Goal: Task Accomplishment & Management: Manage account settings

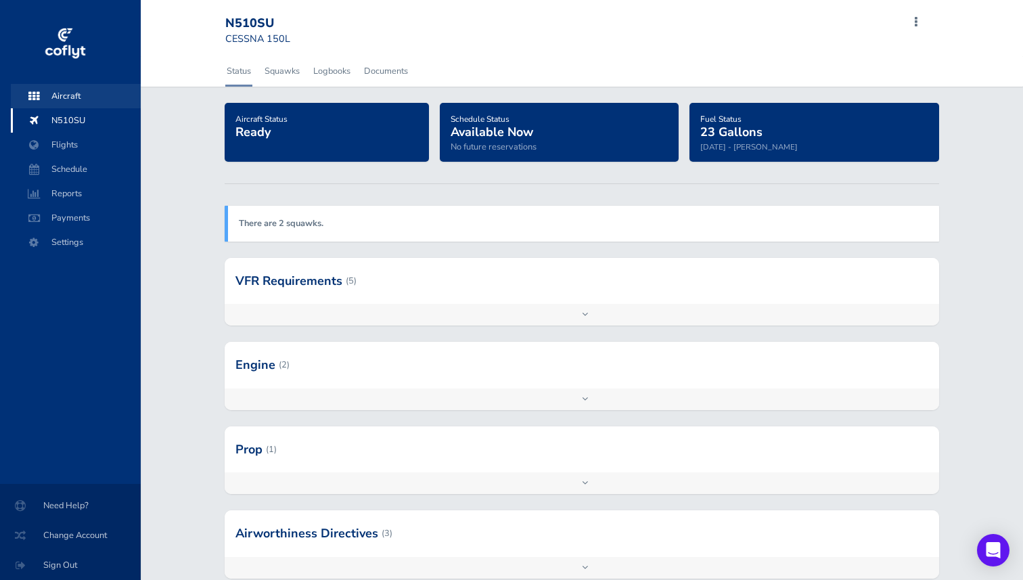
click at [72, 95] on span "Aircraft" at bounding box center [75, 96] width 103 height 24
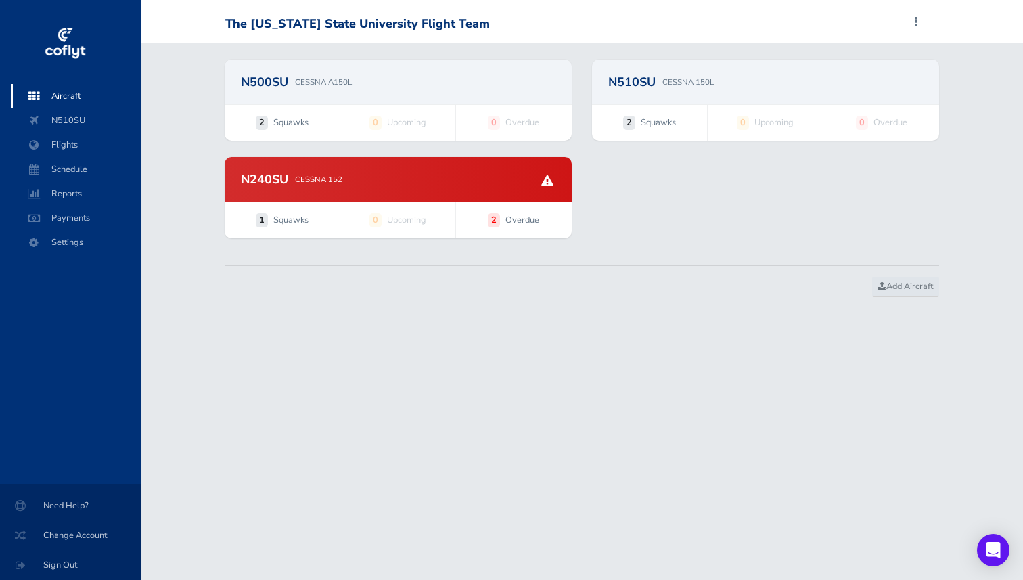
click at [681, 85] on p "CESSNA 150L" at bounding box center [687, 82] width 51 height 12
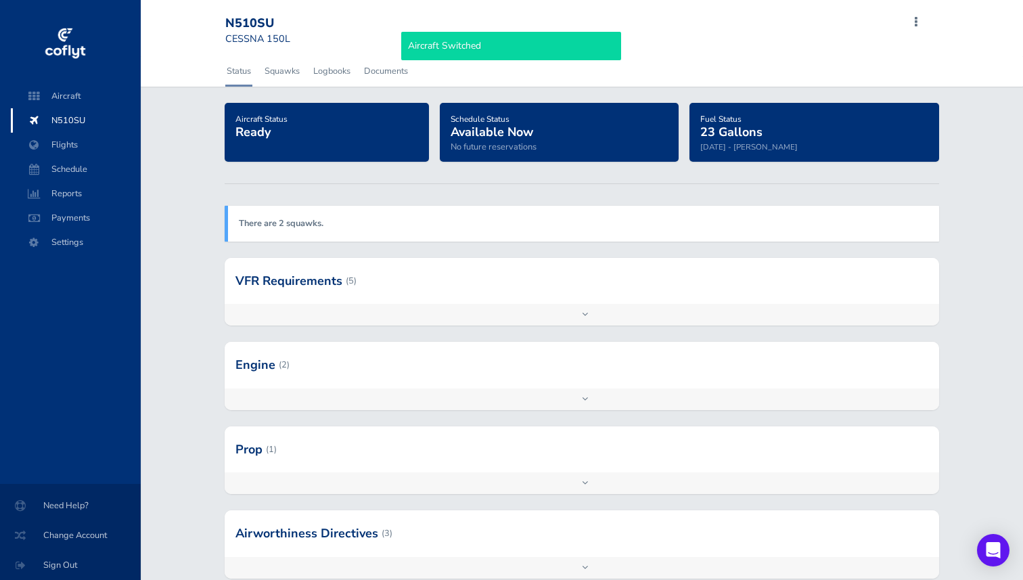
click at [309, 304] on div "Add inspection Edit" at bounding box center [582, 315] width 715 height 22
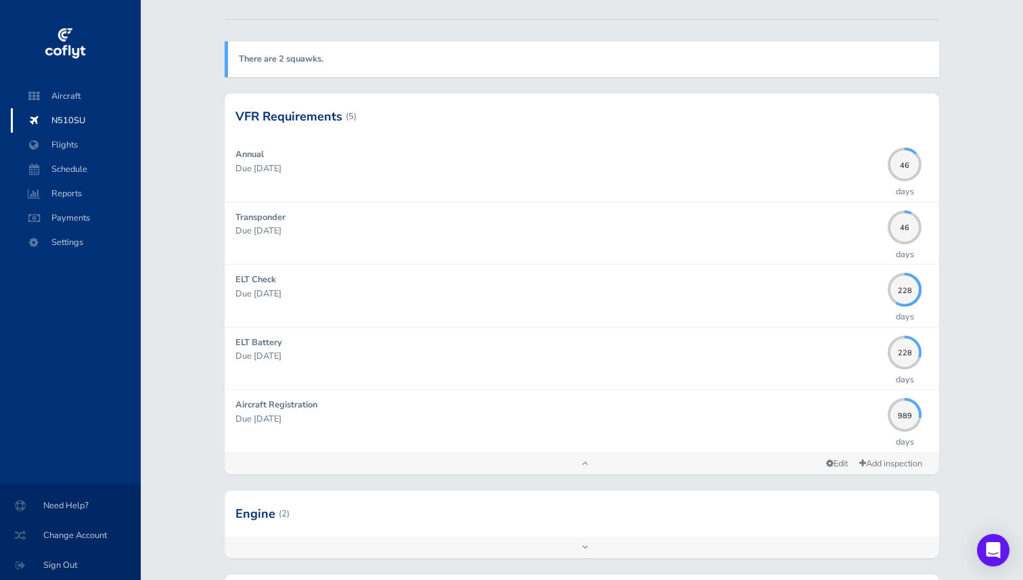
scroll to position [167, 0]
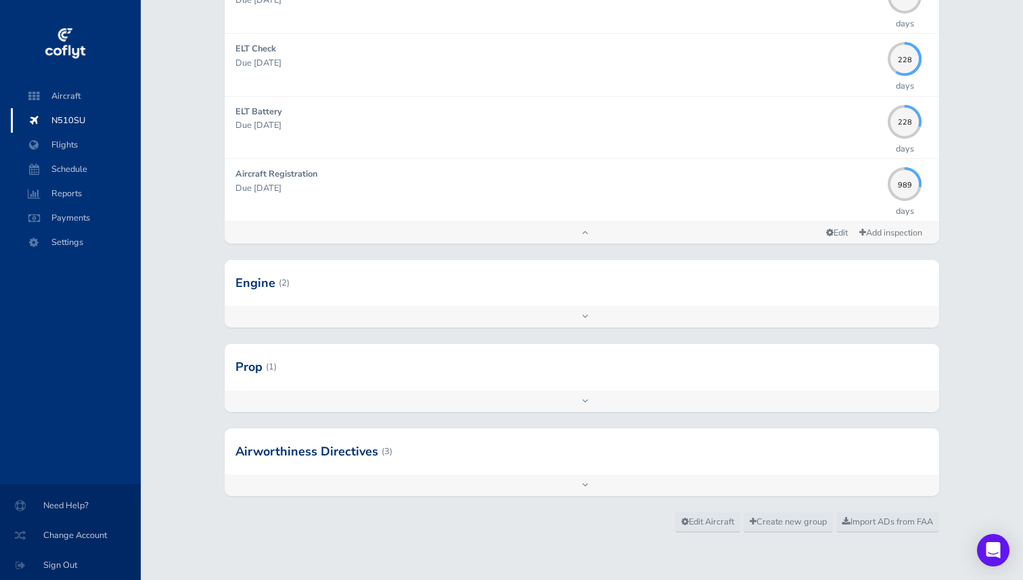
click at [293, 362] on div at bounding box center [582, 367] width 715 height 46
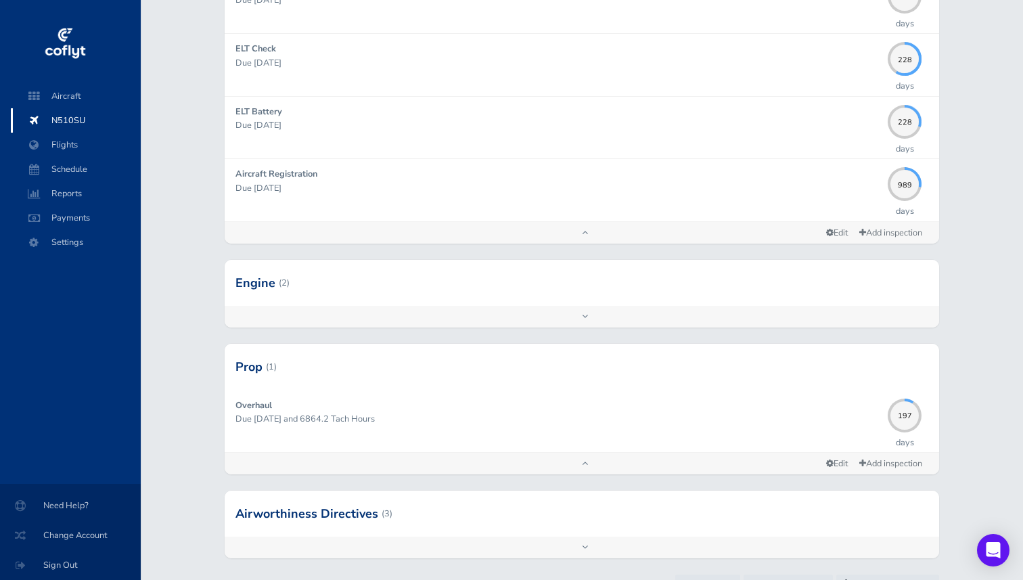
scroll to position [397, 0]
click at [296, 547] on div "Add inspection Edit" at bounding box center [582, 546] width 715 height 22
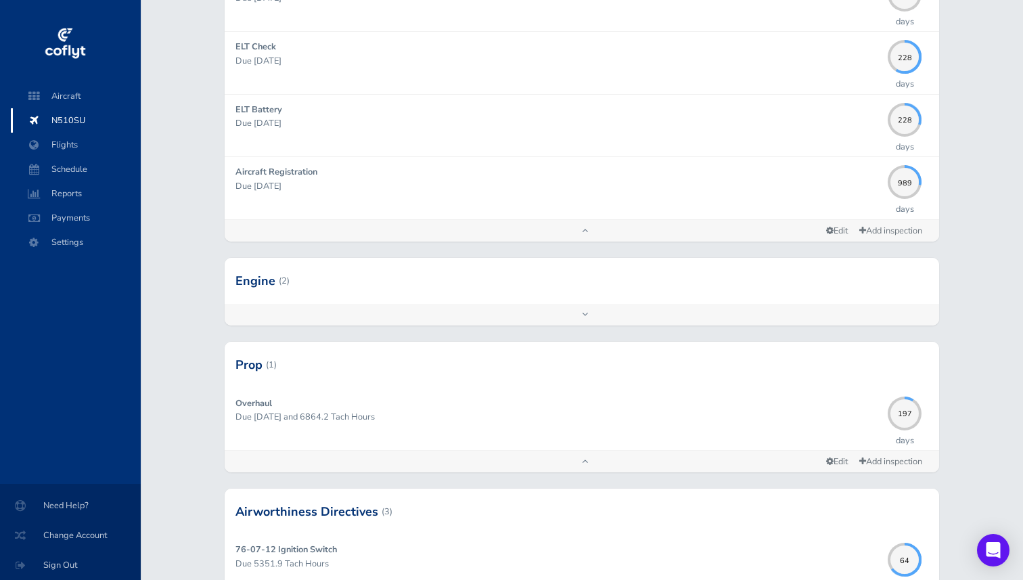
click at [317, 301] on div at bounding box center [582, 281] width 715 height 46
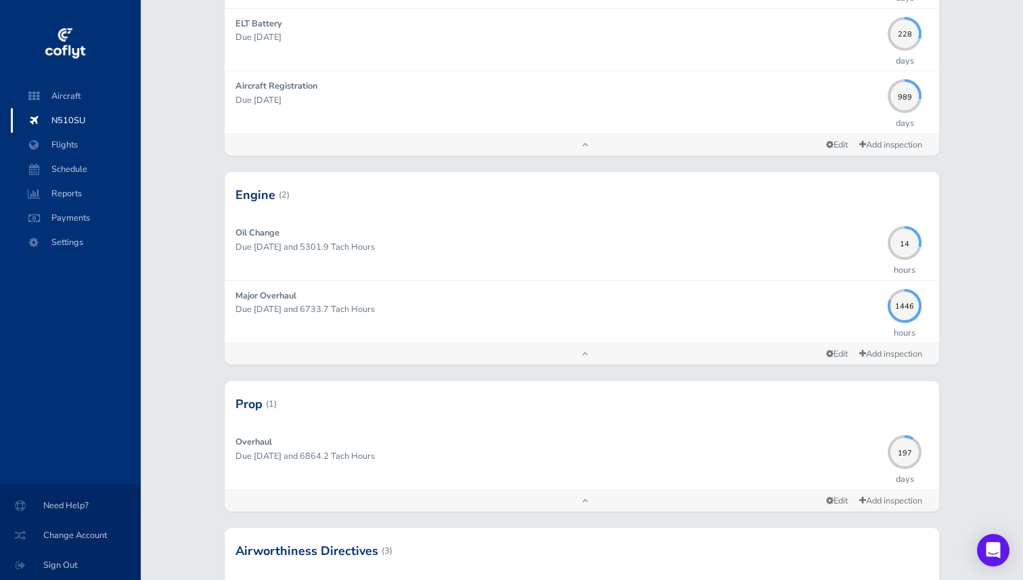
scroll to position [0, 0]
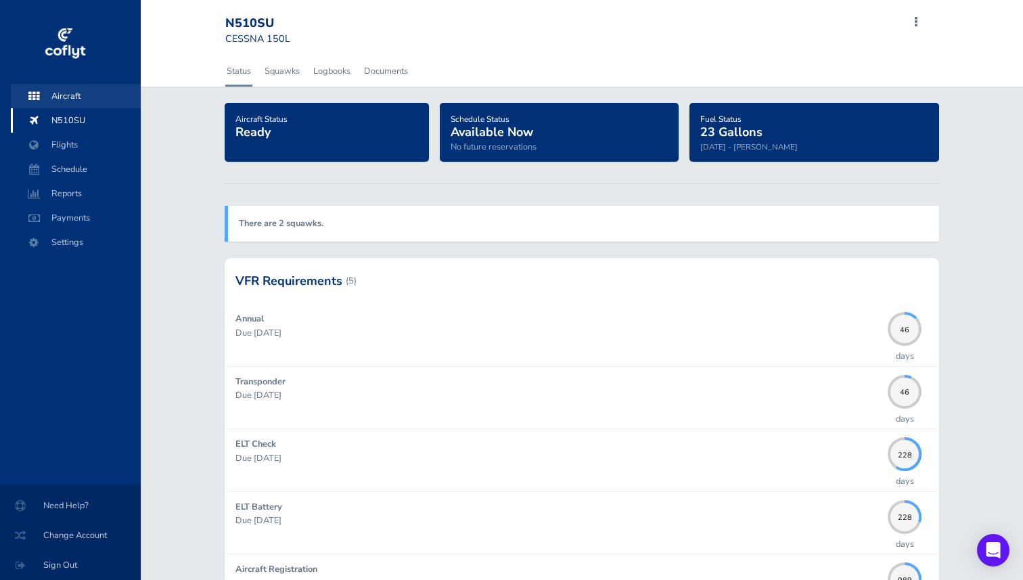
click at [64, 93] on span "Aircraft" at bounding box center [75, 96] width 103 height 24
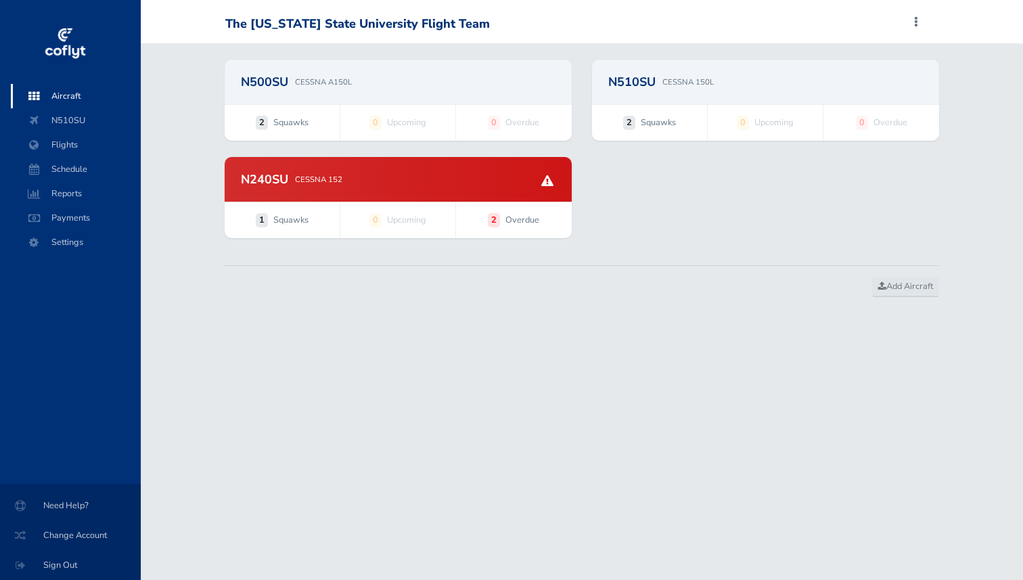
click at [307, 186] on div "N240SU CESSNA 152" at bounding box center [398, 179] width 347 height 45
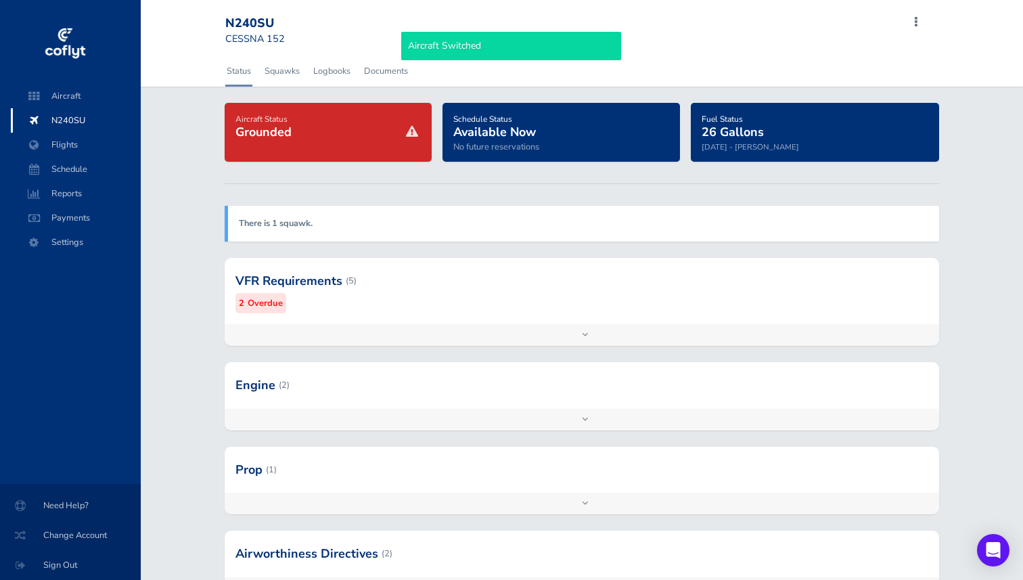
click at [305, 332] on div "Add inspection Edit" at bounding box center [582, 335] width 715 height 22
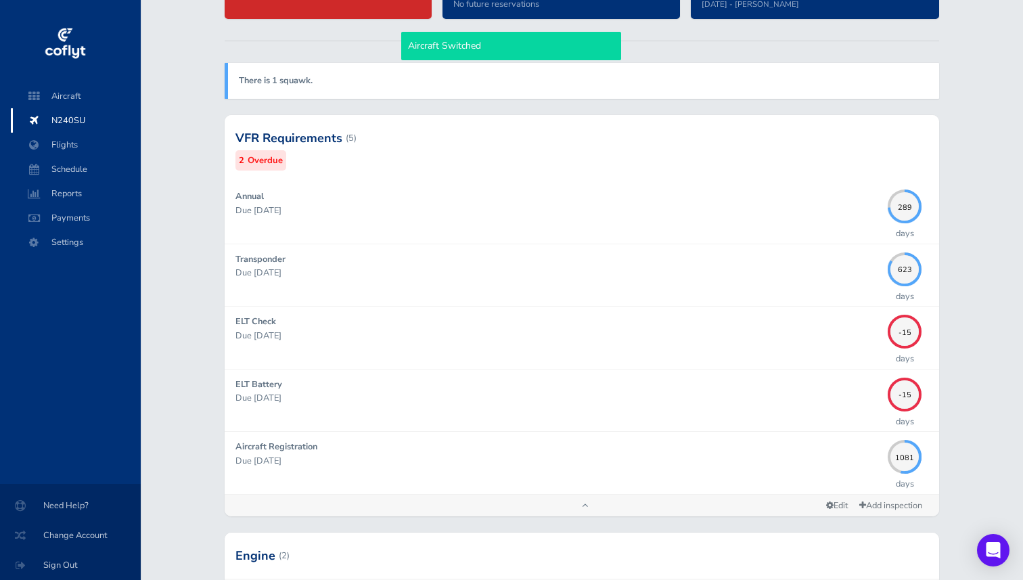
scroll to position [145, 0]
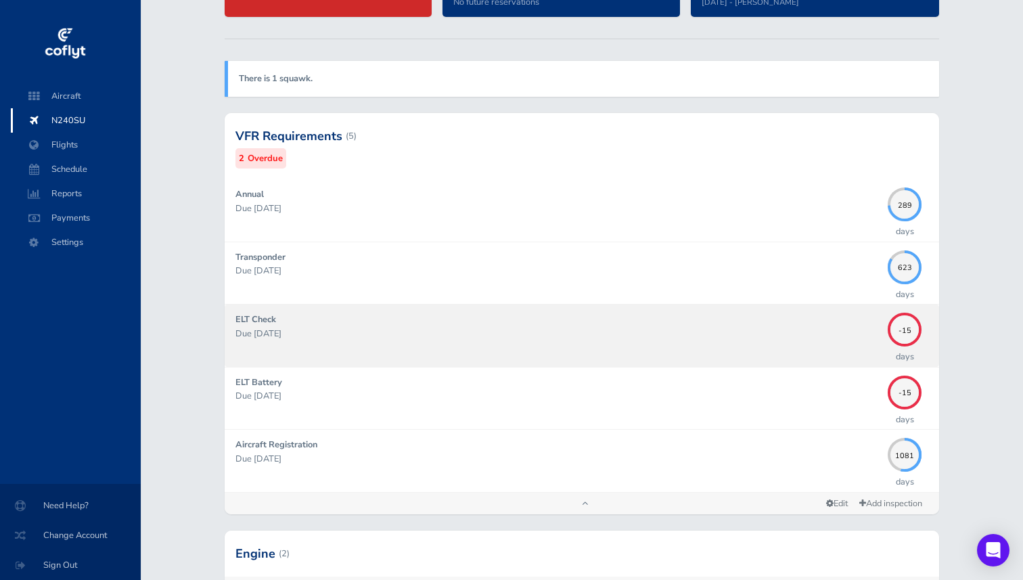
click at [309, 342] on div "ELT Check Due [DATE]" at bounding box center [558, 335] width 646 height 45
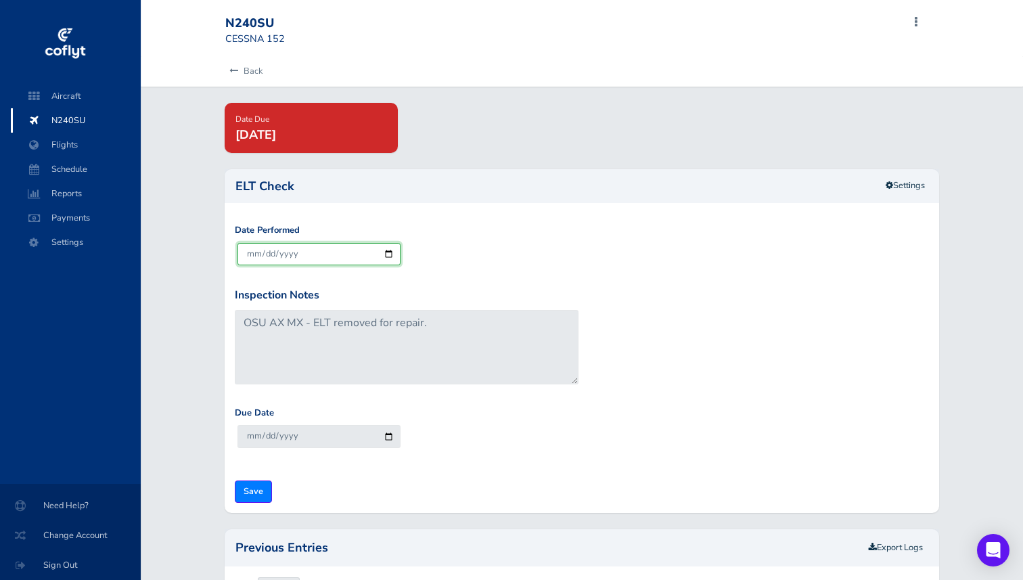
click at [315, 258] on input "[DATE]" at bounding box center [318, 254] width 163 height 22
type input "[DATE]"
type input "2026-07-31"
type input "2025-07-08"
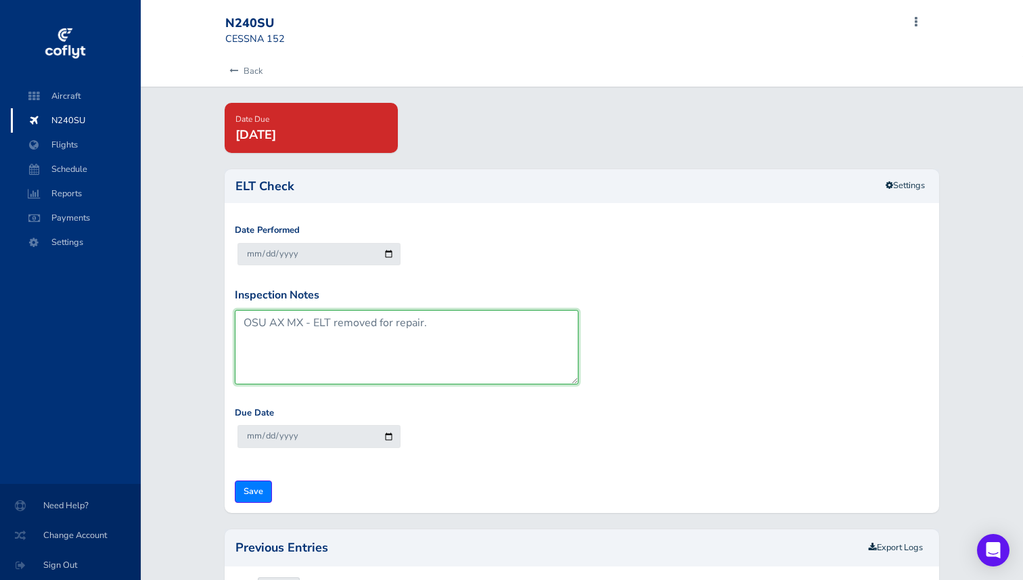
click at [354, 332] on textarea "OSU AX MX - ELT removed for repair." at bounding box center [407, 347] width 344 height 74
drag, startPoint x: 476, startPoint y: 329, endPoint x: 310, endPoint y: 320, distance: 166.0
click at [310, 320] on textarea "OSU AX MX - ELT removed for repair." at bounding box center [407, 347] width 344 height 74
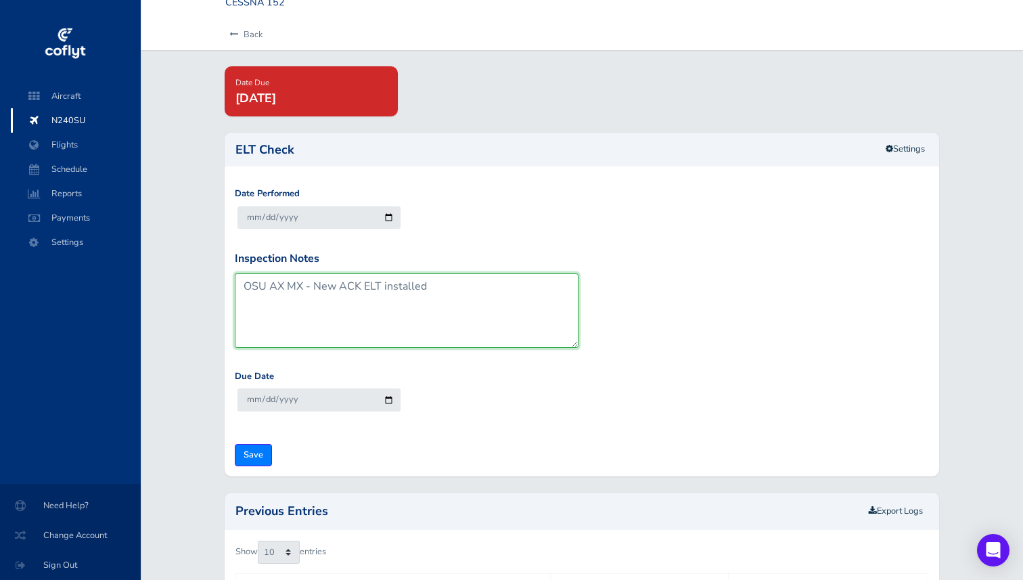
scroll to position [39, 0]
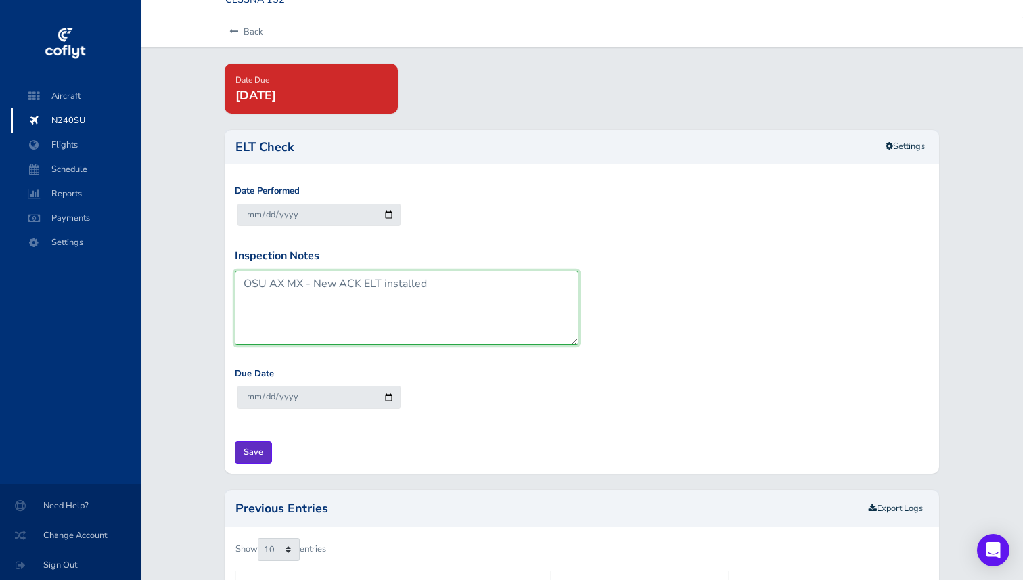
type textarea "OSU AX MX - New ACK ELT installed"
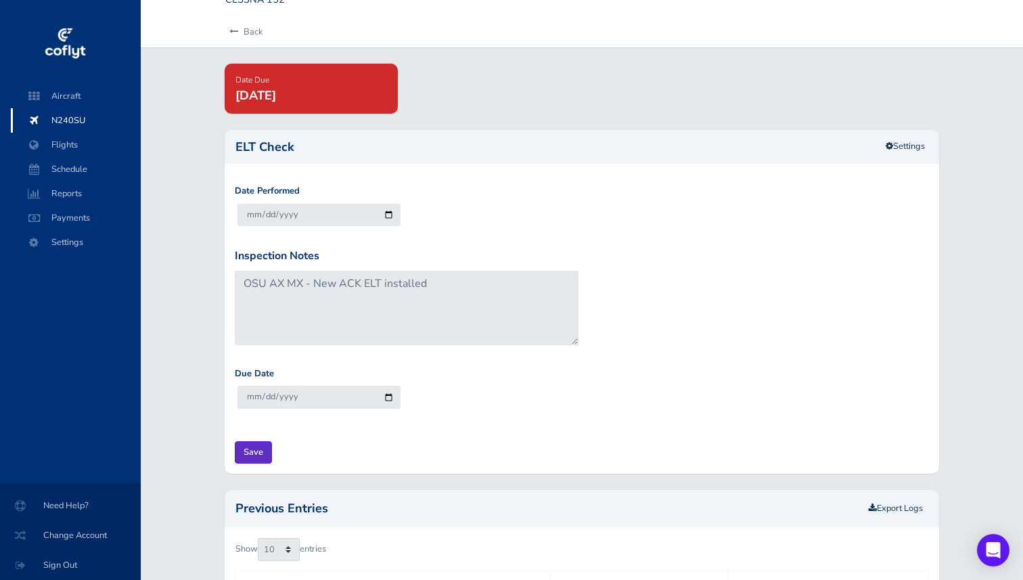
click at [261, 453] on input "Save" at bounding box center [253, 452] width 37 height 22
type input "Update Inspection"
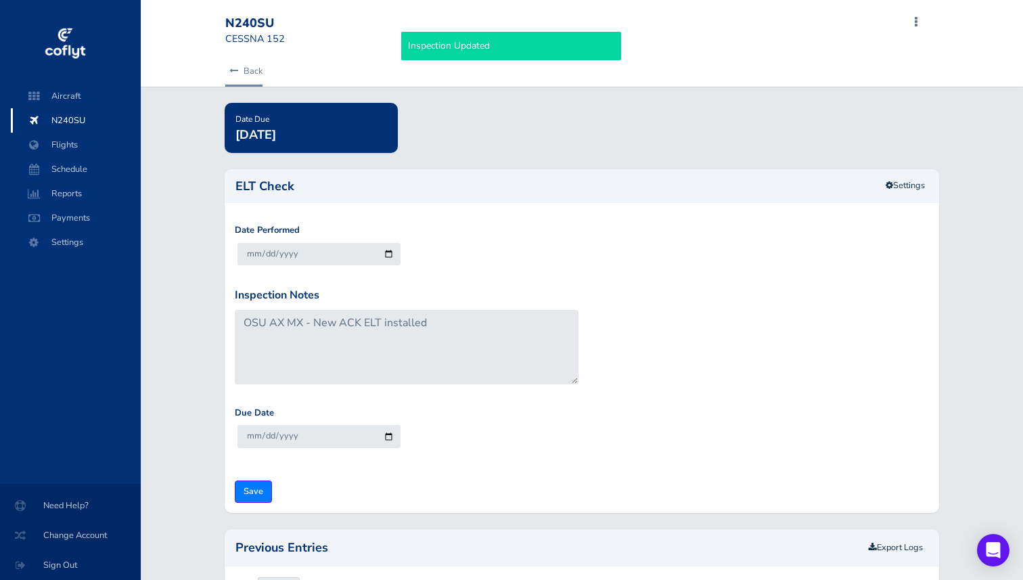
click at [256, 72] on link "Back" at bounding box center [243, 71] width 37 height 30
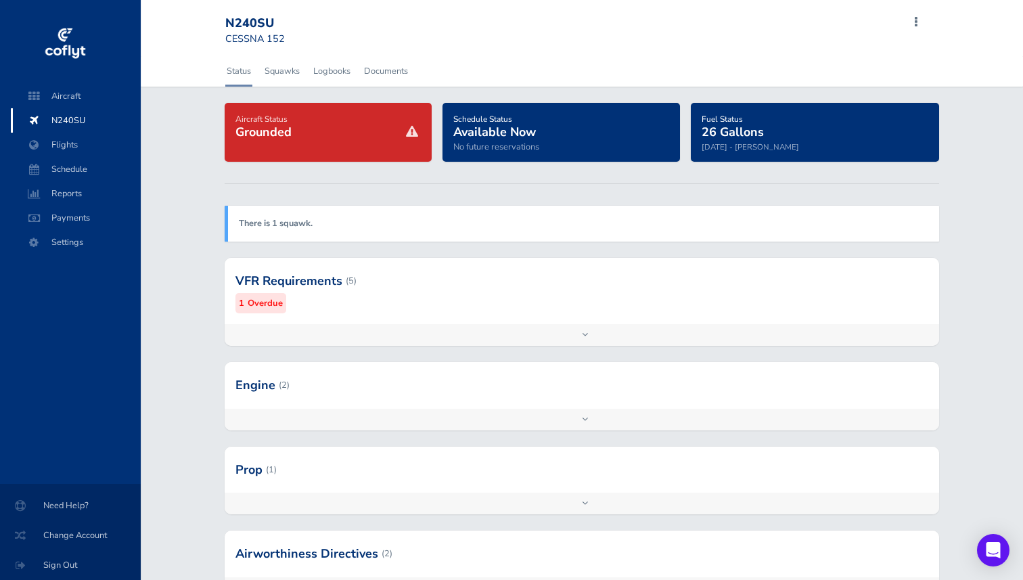
click at [321, 302] on div at bounding box center [582, 281] width 715 height 66
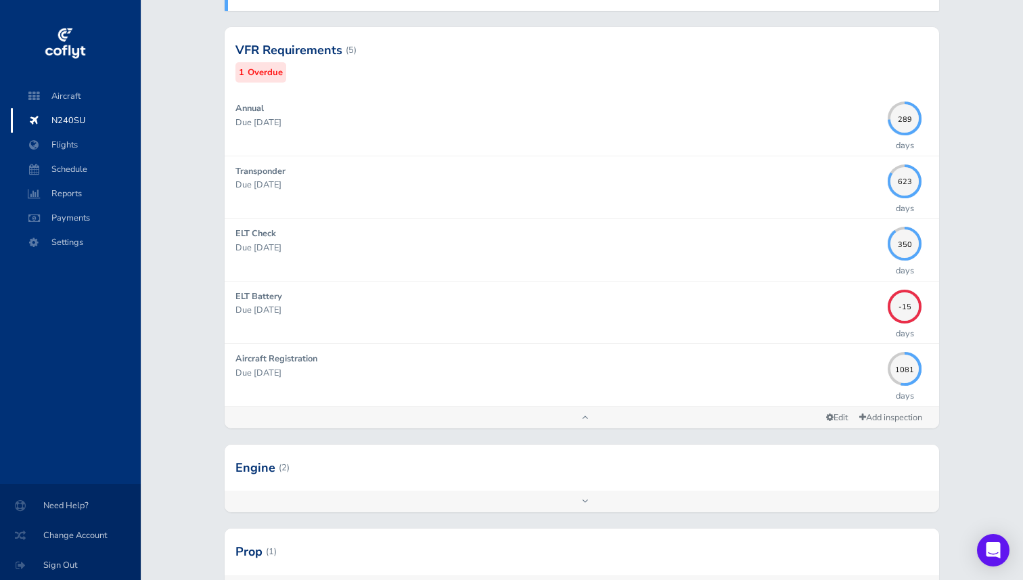
scroll to position [233, 0]
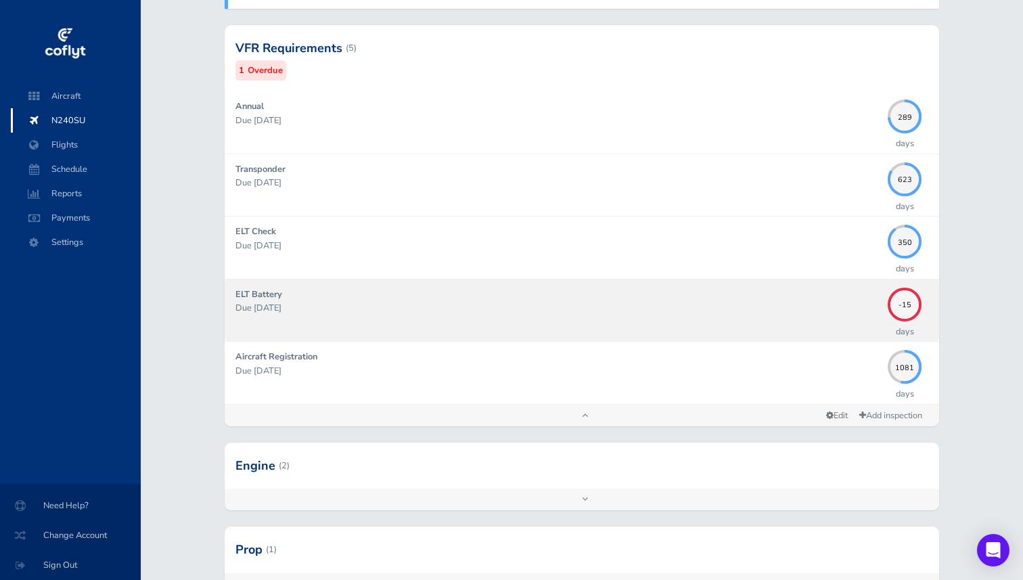
click at [301, 317] on div "ELT Battery Due [DATE]" at bounding box center [558, 310] width 646 height 45
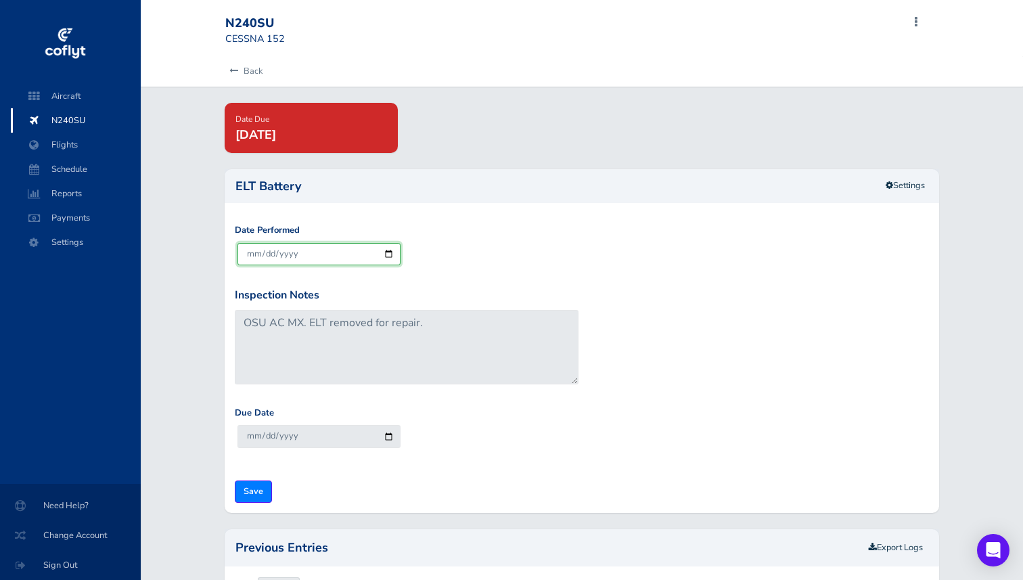
click at [248, 252] on input "[DATE]" at bounding box center [318, 254] width 163 height 22
type input "[DATE]"
type input "0008-07-15"
type input "0010-07-31"
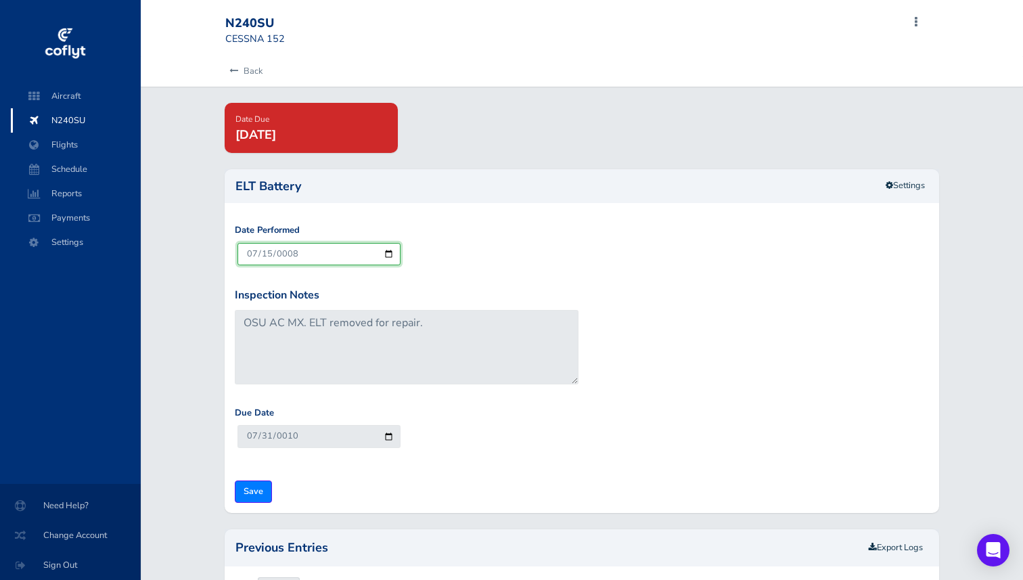
type input "0082-07-15"
type input "0084-07-31"
type input "0820-07-15"
type input "0822-07-31"
type input "8202-07-15"
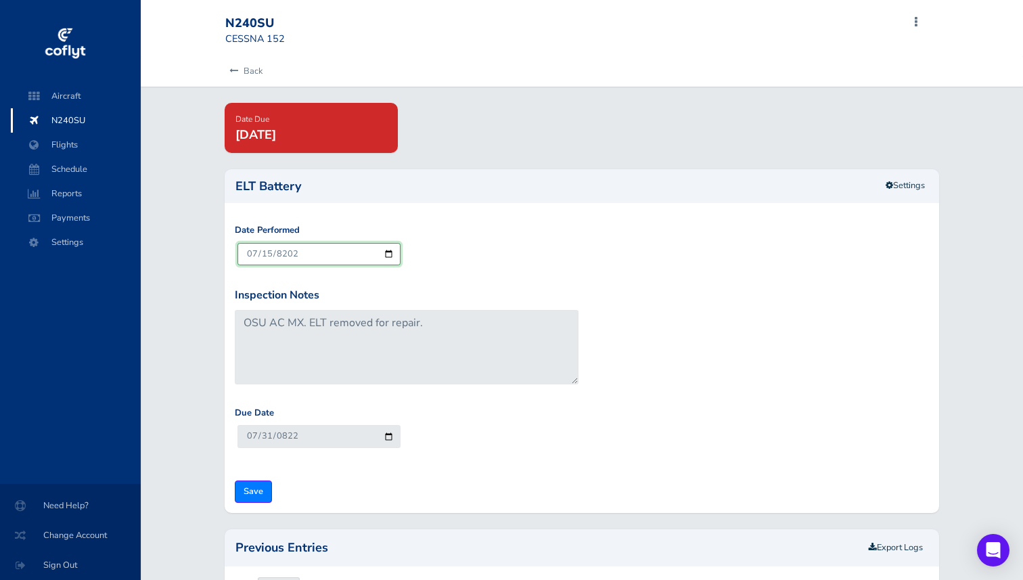
type input "8204-07-31"
type input "[PHONE_NUMBER]"
type input "82027-07-31"
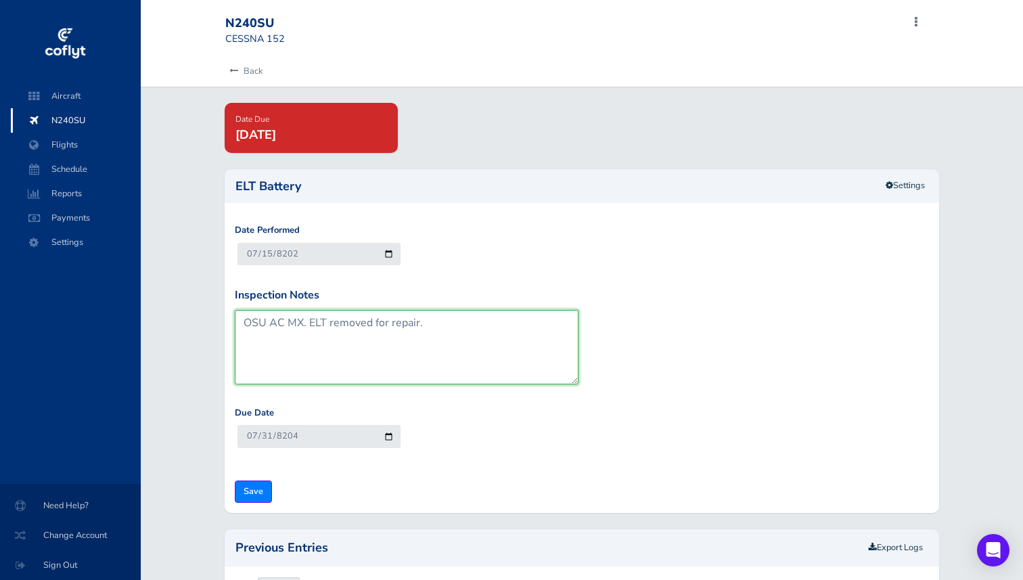
click at [348, 323] on textarea "OSU AC MX. ELT removed for repair." at bounding box center [407, 347] width 344 height 74
drag, startPoint x: 440, startPoint y: 323, endPoint x: 312, endPoint y: 330, distance: 128.1
click at [312, 330] on textarea "OSU AC MX. ELT removed for repair." at bounding box center [407, 347] width 344 height 74
type textarea "OSU AC MX. New ACK ELT/Battery Installed"
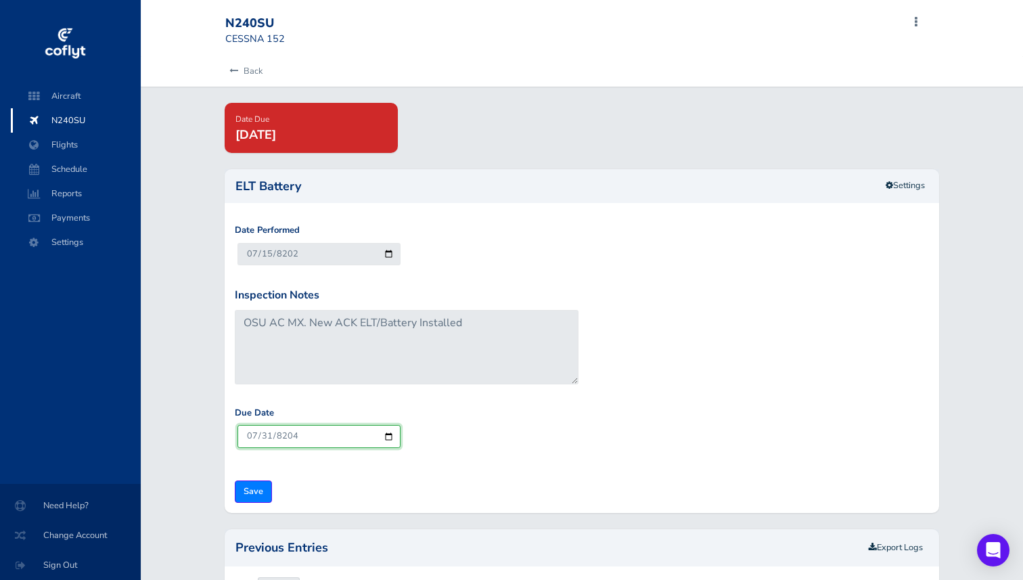
click at [250, 433] on input "82027-07-31" at bounding box center [318, 436] width 163 height 22
type input "0003-03-31"
type input "[DATE]"
click at [497, 418] on div "Due Date 2030-03-31" at bounding box center [582, 438] width 702 height 64
click at [384, 432] on input "[DATE]" at bounding box center [318, 436] width 163 height 22
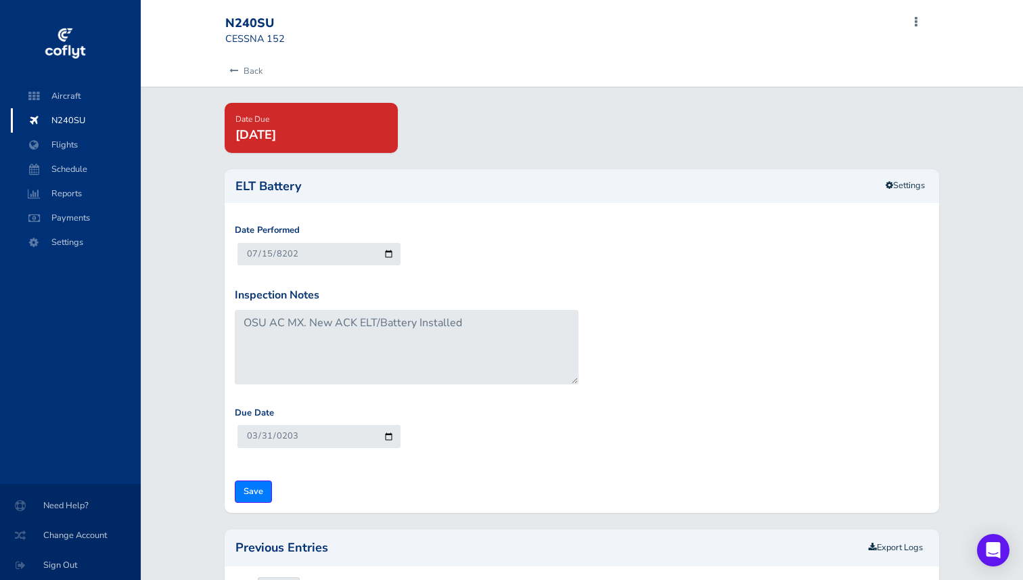
click at [440, 414] on div "Due Date 2030-03-31" at bounding box center [582, 438] width 702 height 64
click at [257, 493] on input "Save" at bounding box center [253, 491] width 37 height 22
type input "Update Inspection"
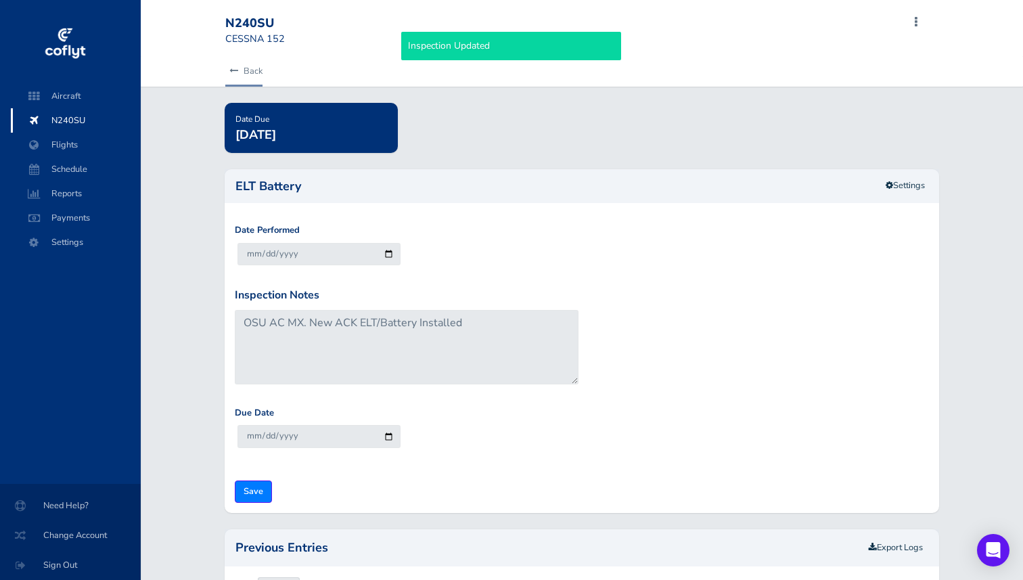
click at [238, 75] on link "Back" at bounding box center [243, 71] width 37 height 30
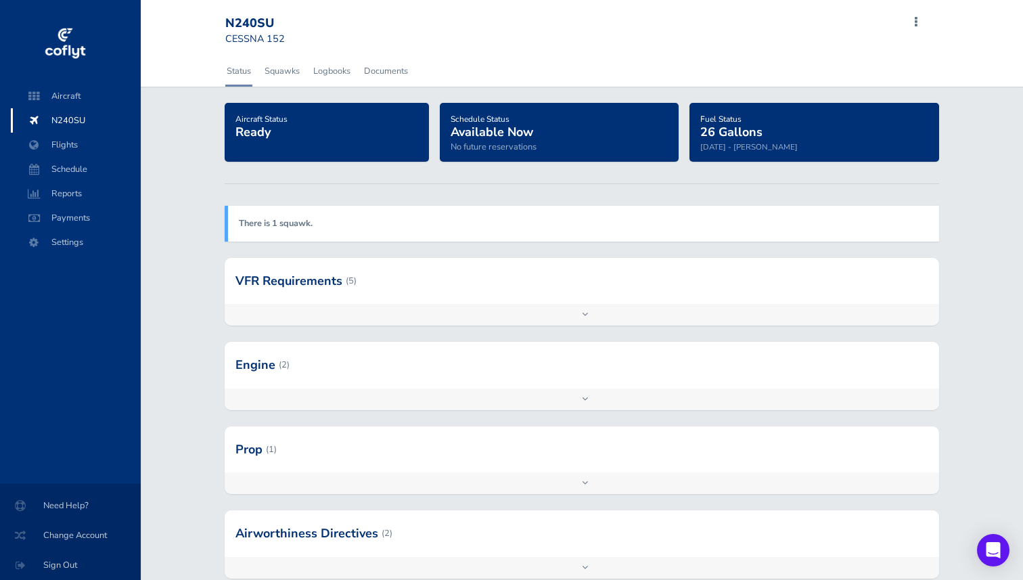
click at [316, 263] on div at bounding box center [582, 281] width 715 height 46
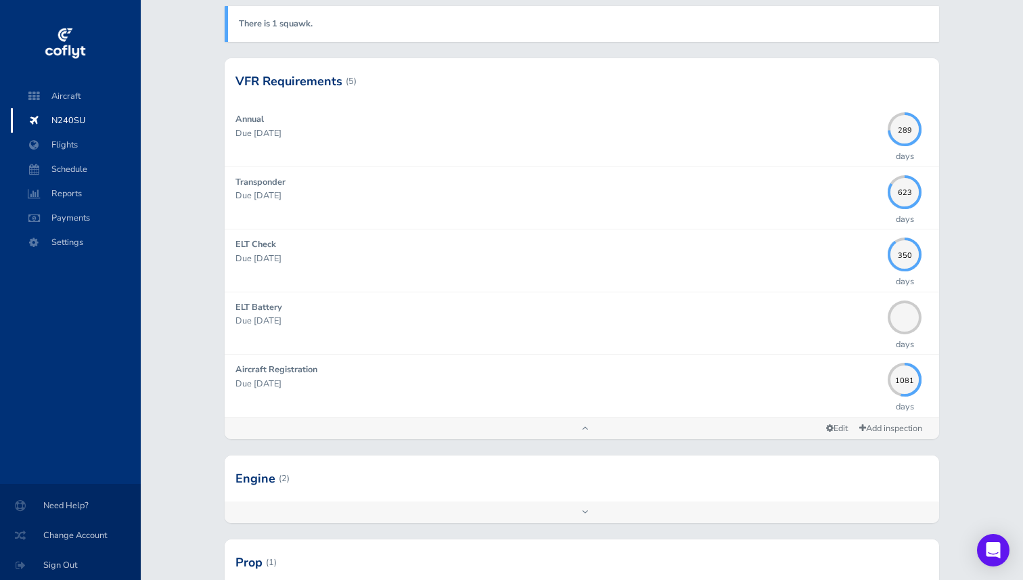
scroll to position [201, 0]
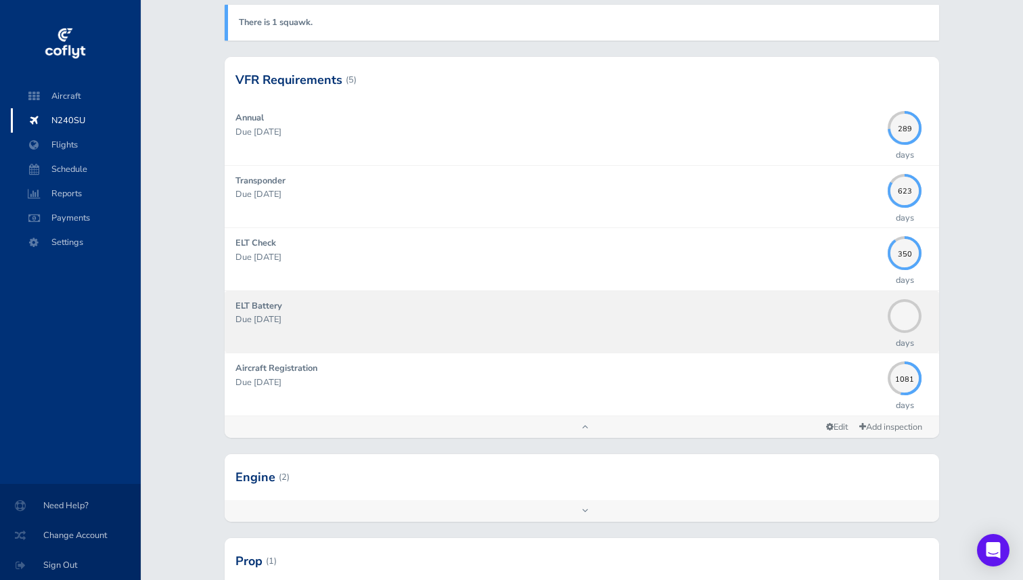
click at [325, 314] on p "Due [DATE]" at bounding box center [558, 320] width 646 height 14
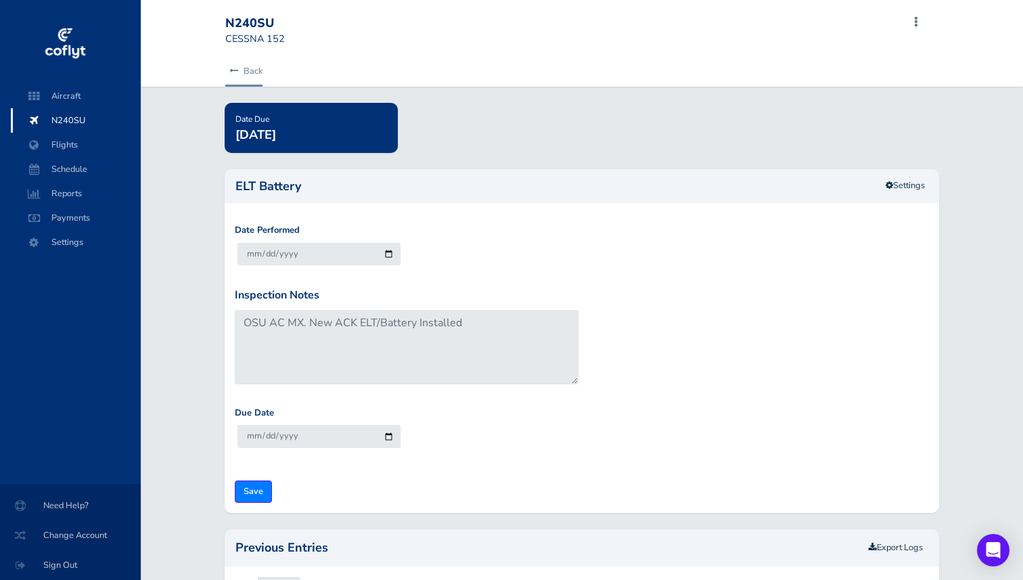
click at [252, 72] on link "Back" at bounding box center [243, 71] width 37 height 30
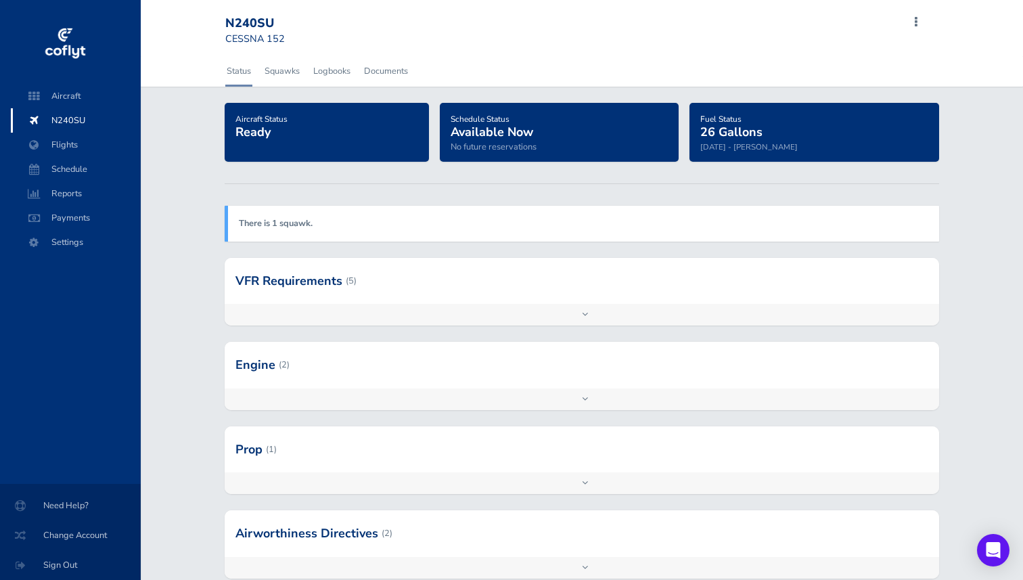
scroll to position [83, 0]
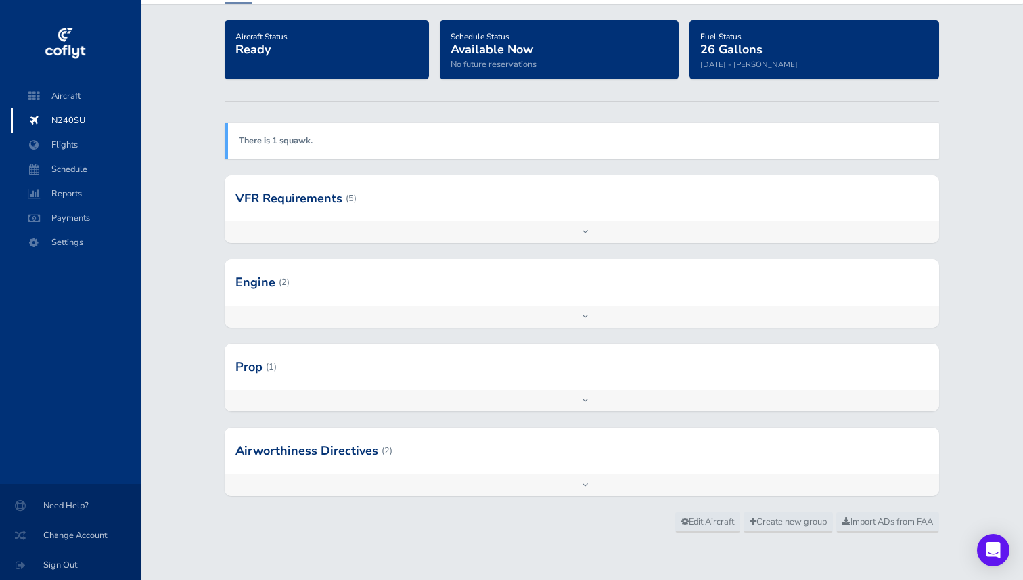
click at [255, 417] on div "Prop (1) Overhaul Not configured Configure Add inspection Edit" at bounding box center [581, 386] width 735 height 84
click at [250, 463] on div at bounding box center [582, 451] width 715 height 46
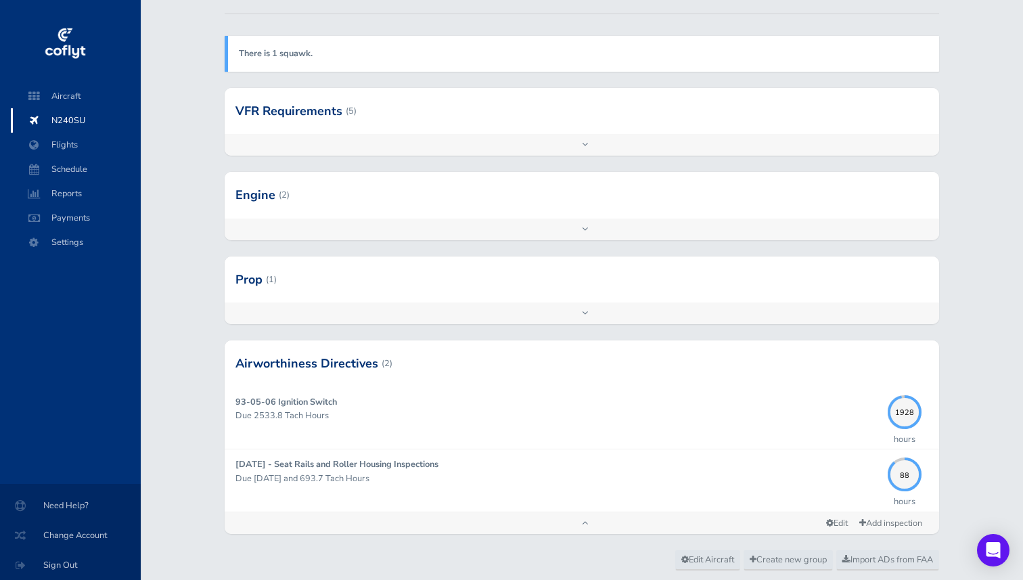
scroll to position [176, 0]
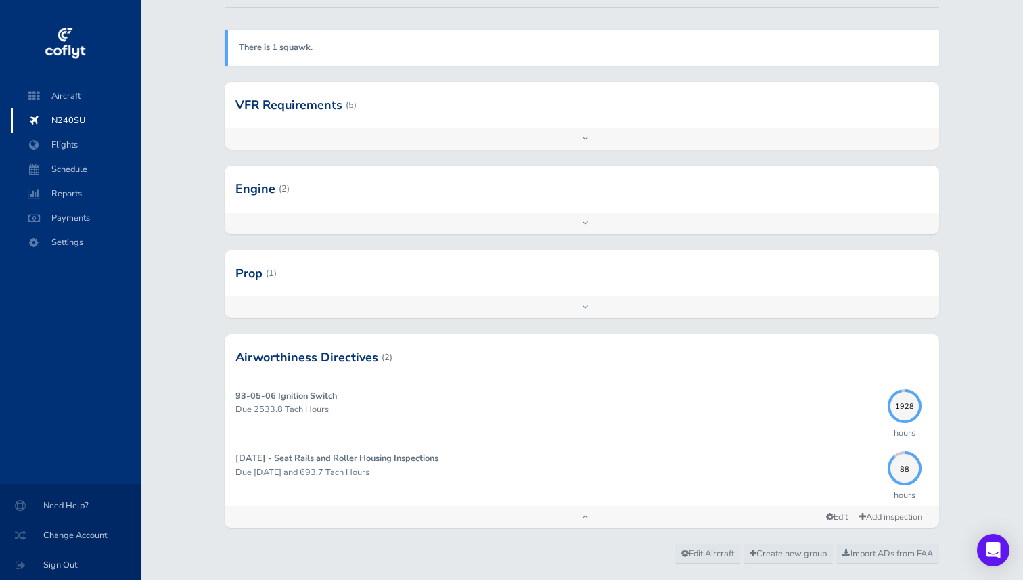
click at [318, 200] on div at bounding box center [582, 189] width 715 height 46
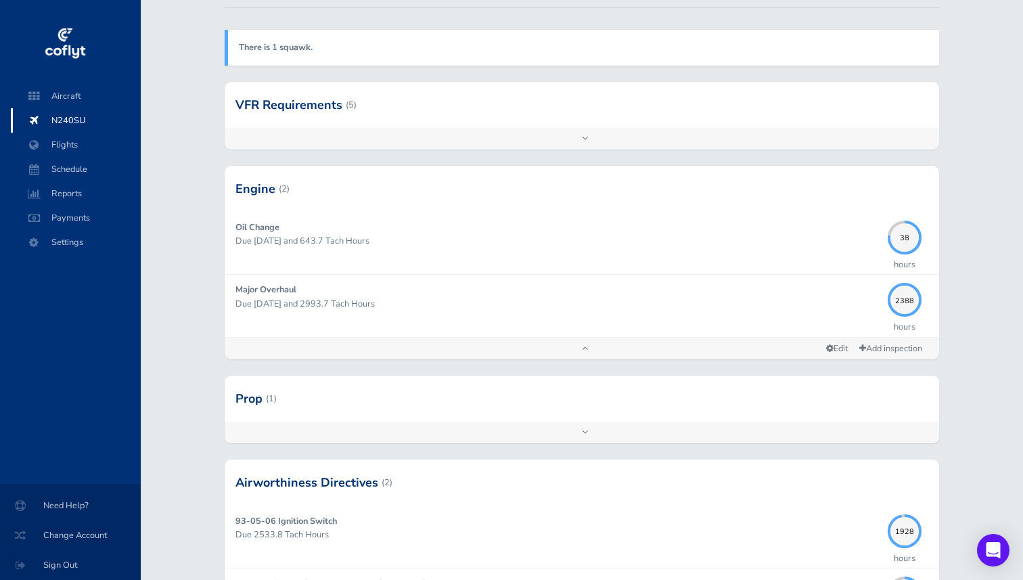
click at [74, 116] on span "N240SU" at bounding box center [75, 120] width 103 height 24
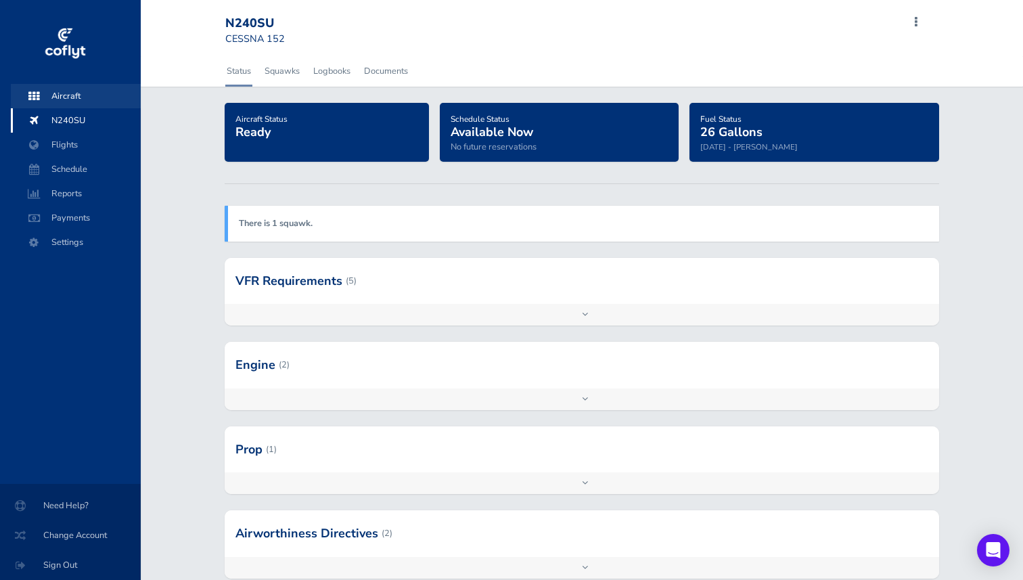
click at [70, 106] on span "Aircraft" at bounding box center [75, 96] width 103 height 24
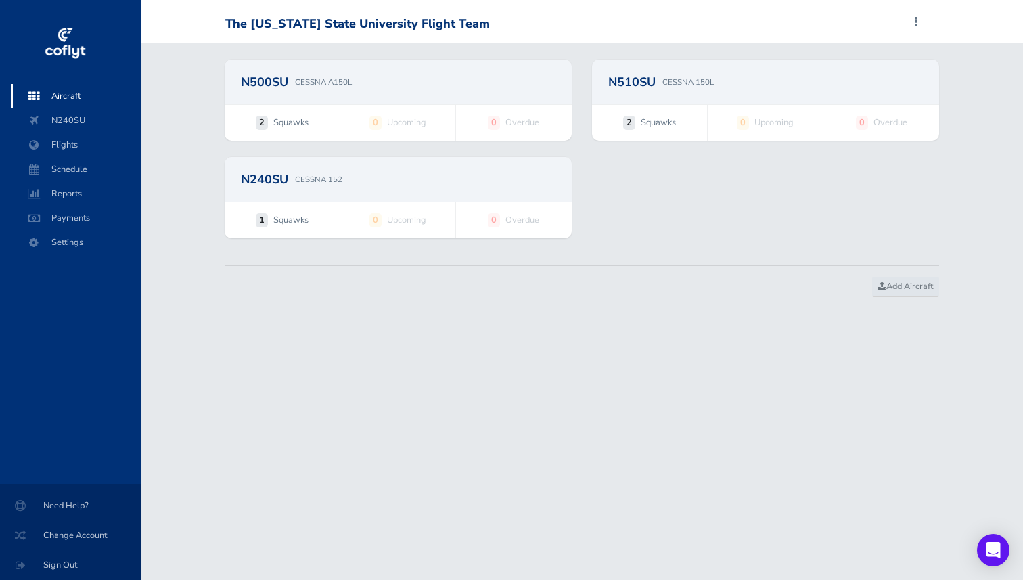
click at [391, 100] on div "N500SU CESSNA A150L" at bounding box center [398, 82] width 347 height 45
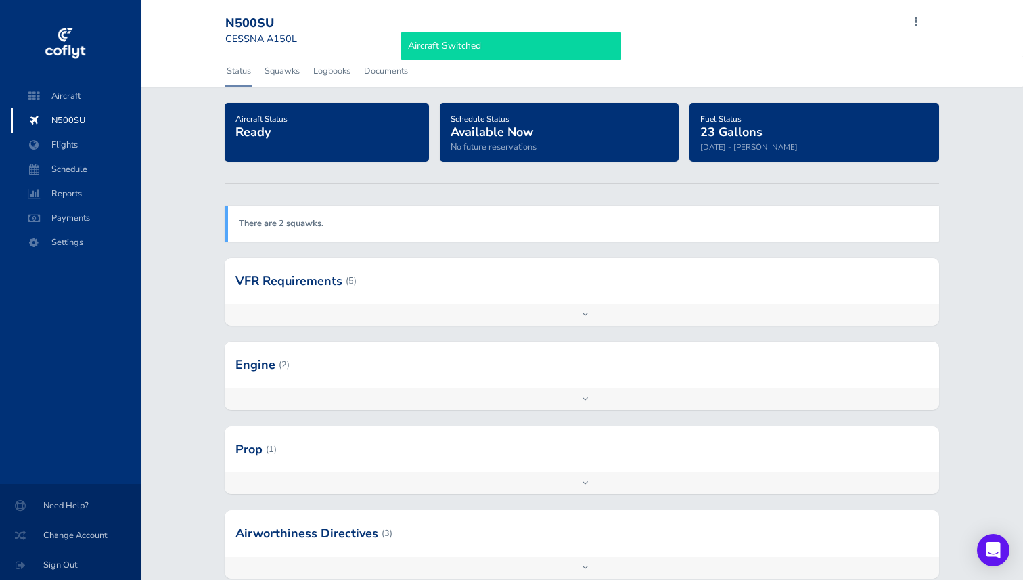
click at [361, 218] on div "There are 2 squawks." at bounding box center [582, 223] width 715 height 35
click at [279, 225] on strong "There are 2 squawks." at bounding box center [281, 223] width 85 height 12
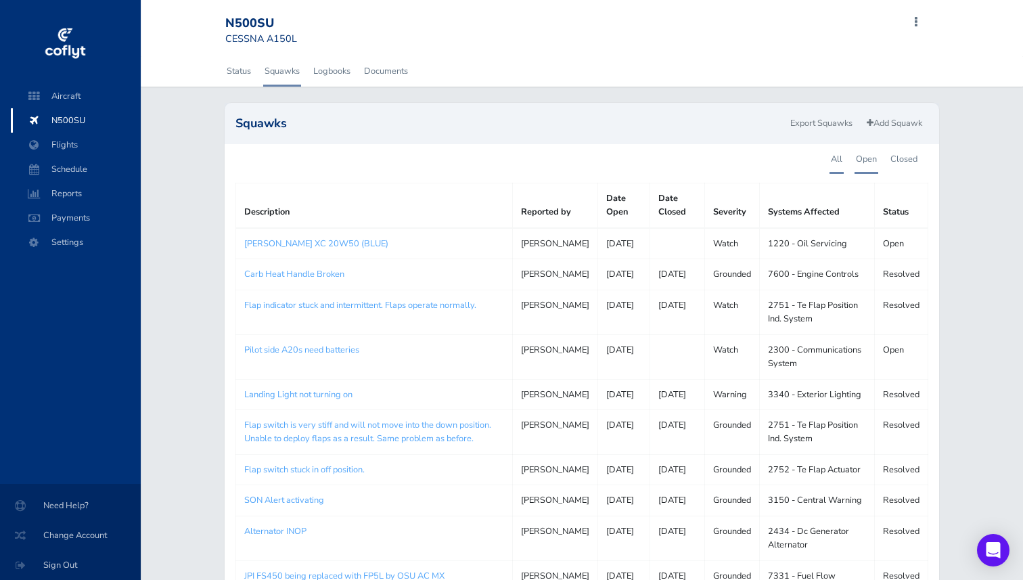
click at [869, 158] on link "Open" at bounding box center [867, 159] width 24 height 30
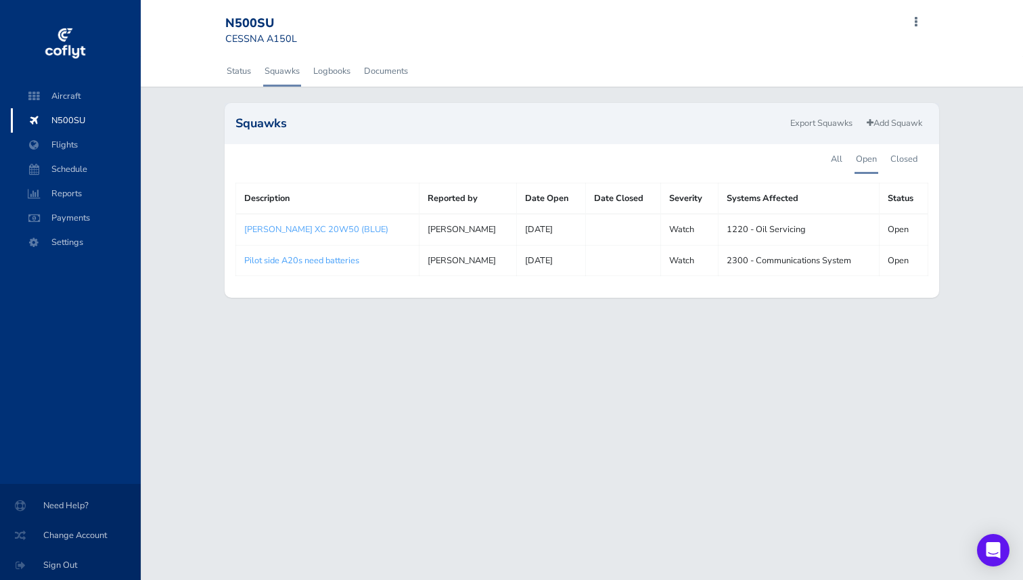
click at [295, 258] on link "Pilot side A20s need batteries" at bounding box center [301, 260] width 115 height 12
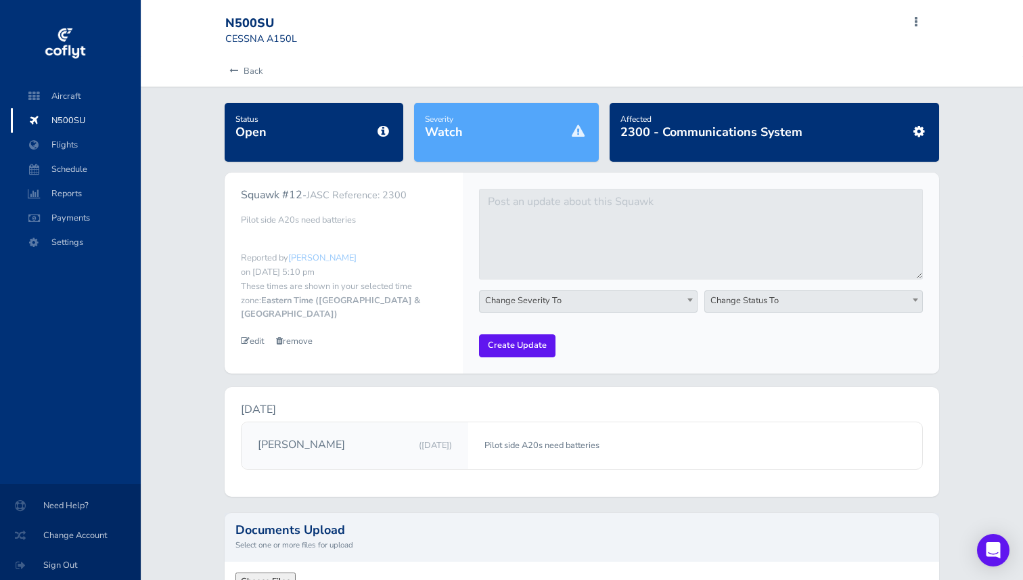
click at [608, 309] on span "Change Severity To" at bounding box center [588, 300] width 217 height 19
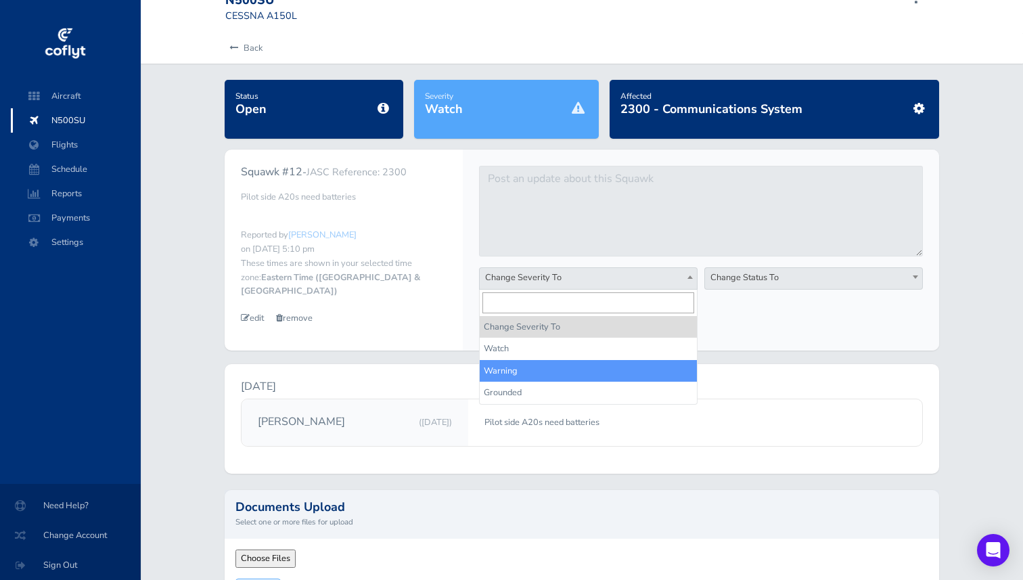
scroll to position [24, 0]
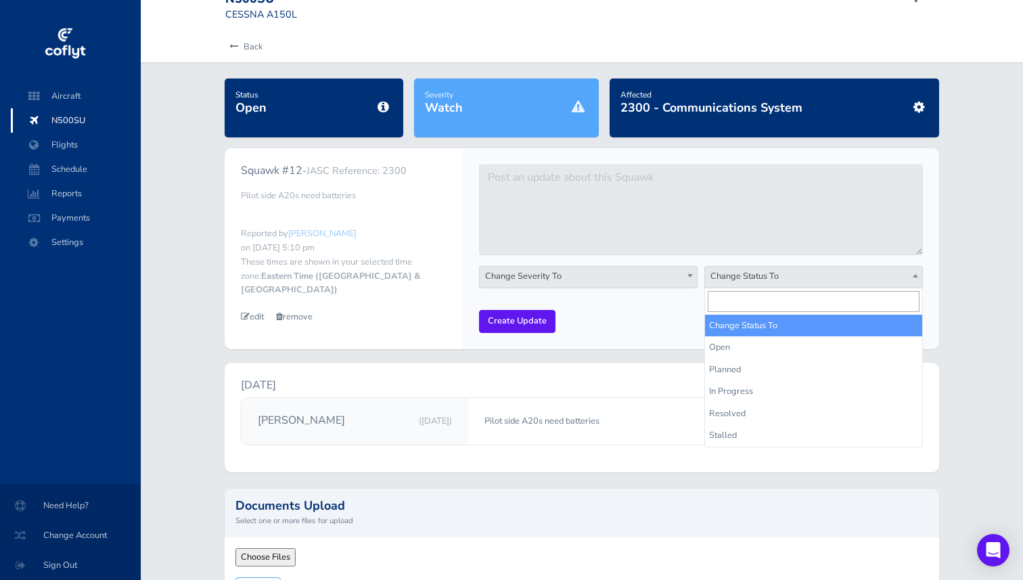
click at [746, 281] on span "Change Status To" at bounding box center [813, 276] width 217 height 19
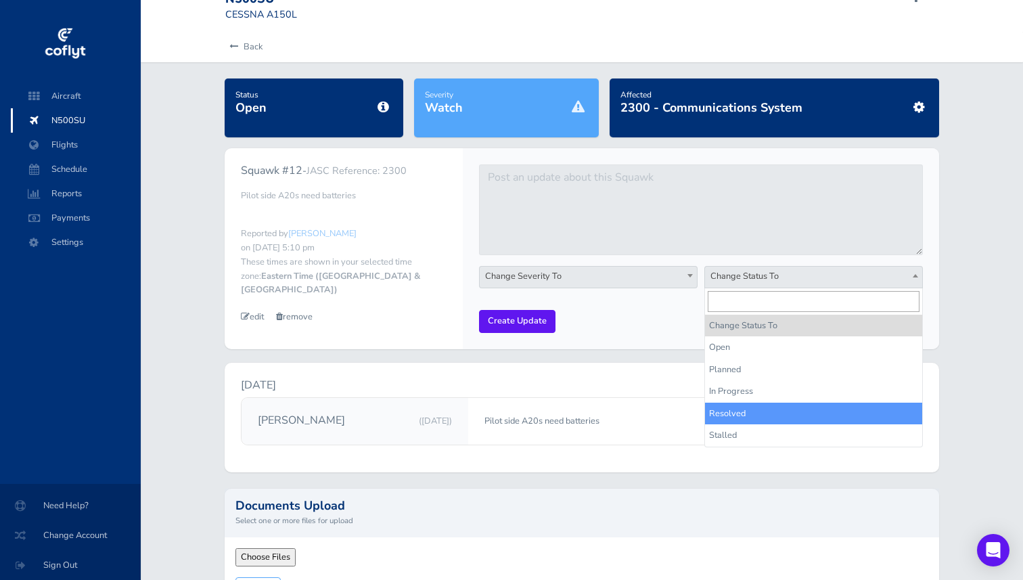
select select "resolved"
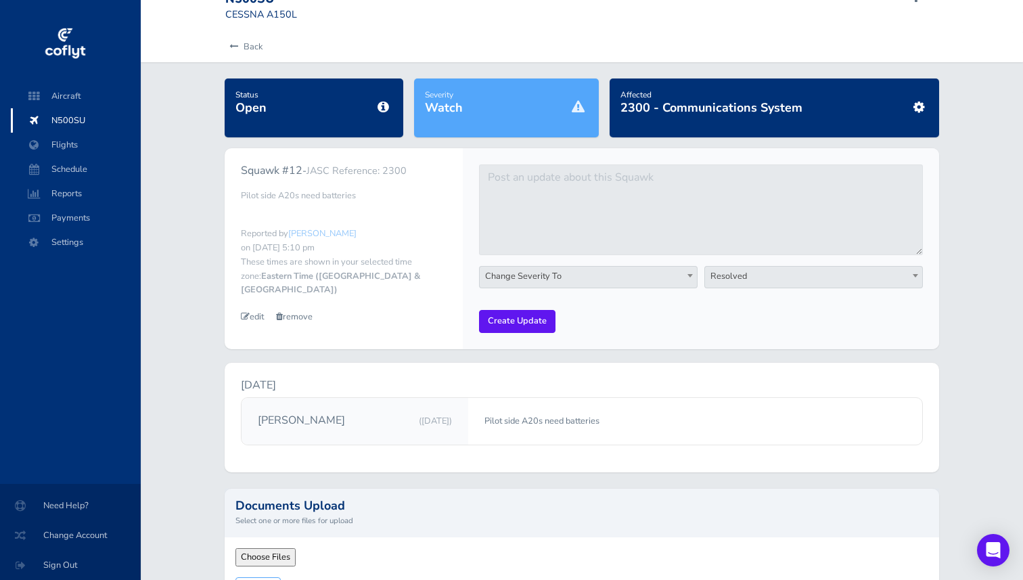
click at [524, 309] on div "Change Severity To Watch Warning Grounded Change Severity To Change Status To O…" at bounding box center [701, 288] width 451 height 44
click at [512, 320] on input "Create Update" at bounding box center [517, 321] width 76 height 22
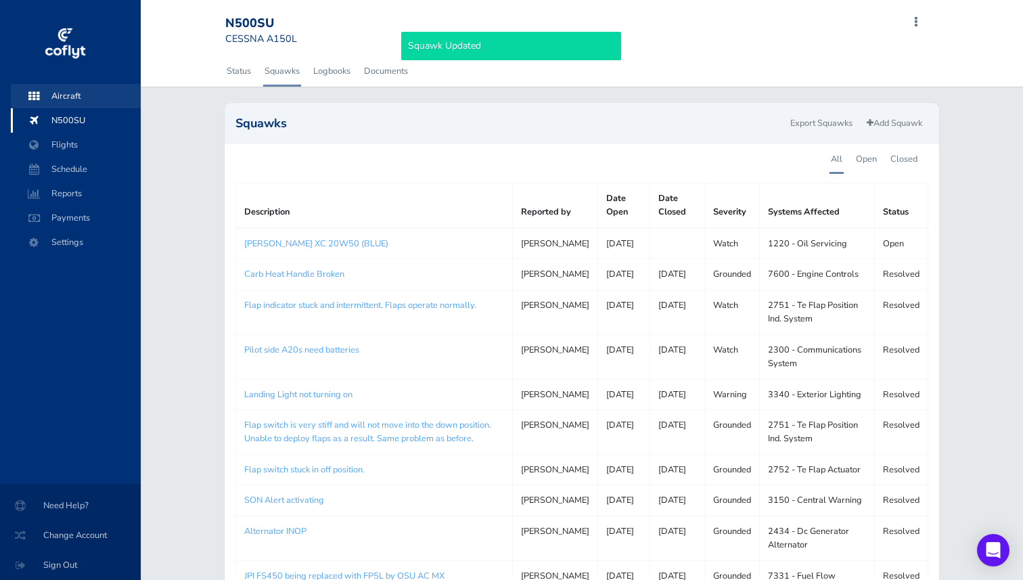
click at [74, 107] on span "Aircraft" at bounding box center [75, 96] width 103 height 24
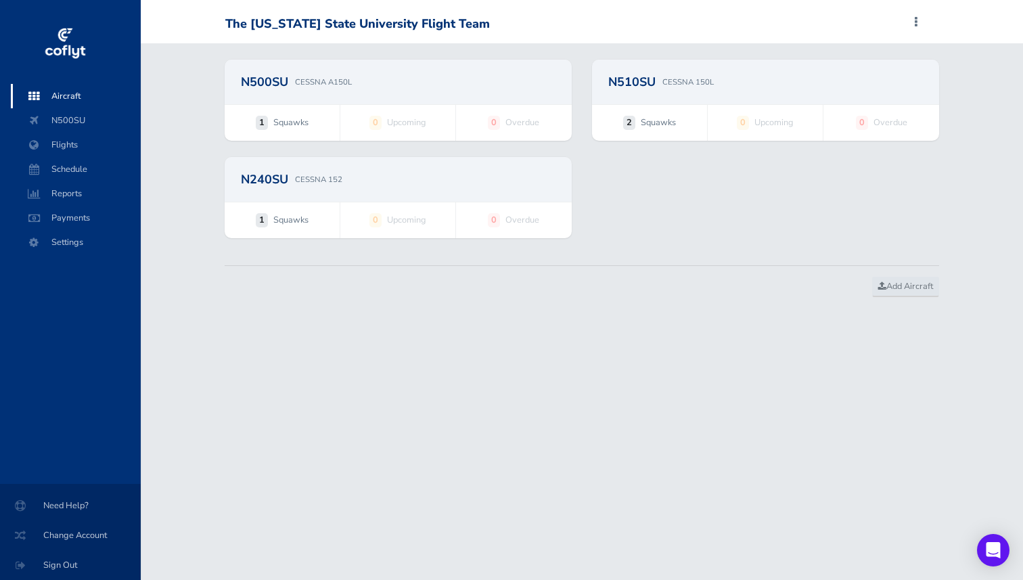
click at [671, 65] on div "N510SU CESSNA 150L" at bounding box center [765, 82] width 347 height 45
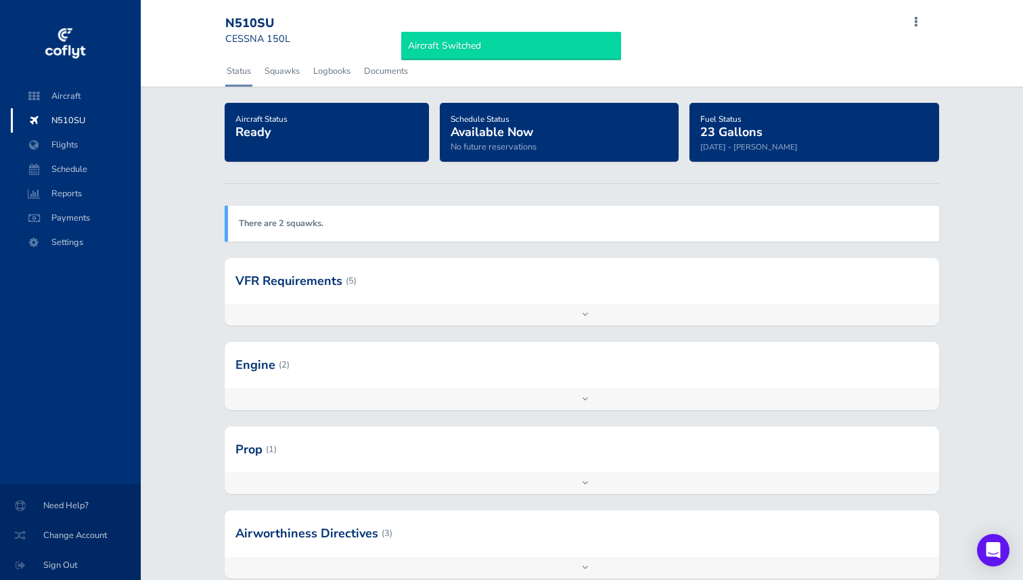
click at [348, 206] on div "There are 2 squawks." at bounding box center [581, 223] width 735 height 35
click at [289, 229] on strong "There are 2 squawks." at bounding box center [281, 223] width 85 height 12
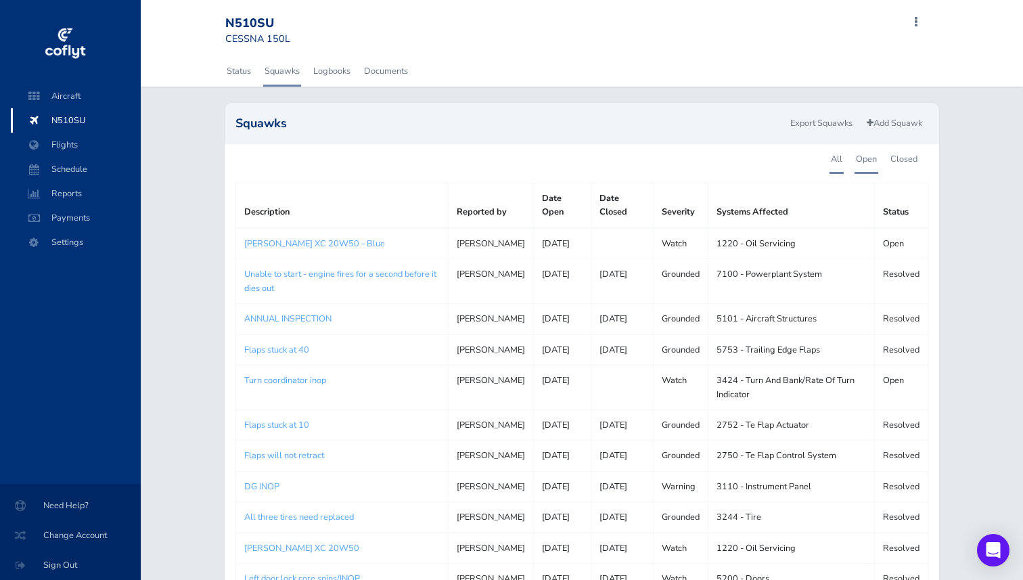
click at [862, 156] on link "Open" at bounding box center [867, 159] width 24 height 30
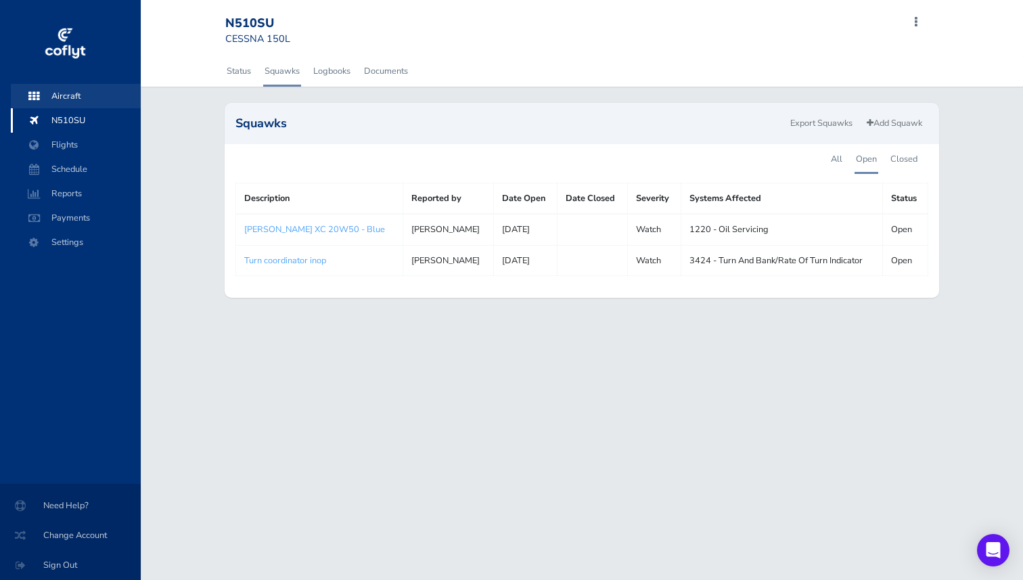
click at [64, 91] on span "Aircraft" at bounding box center [75, 96] width 103 height 24
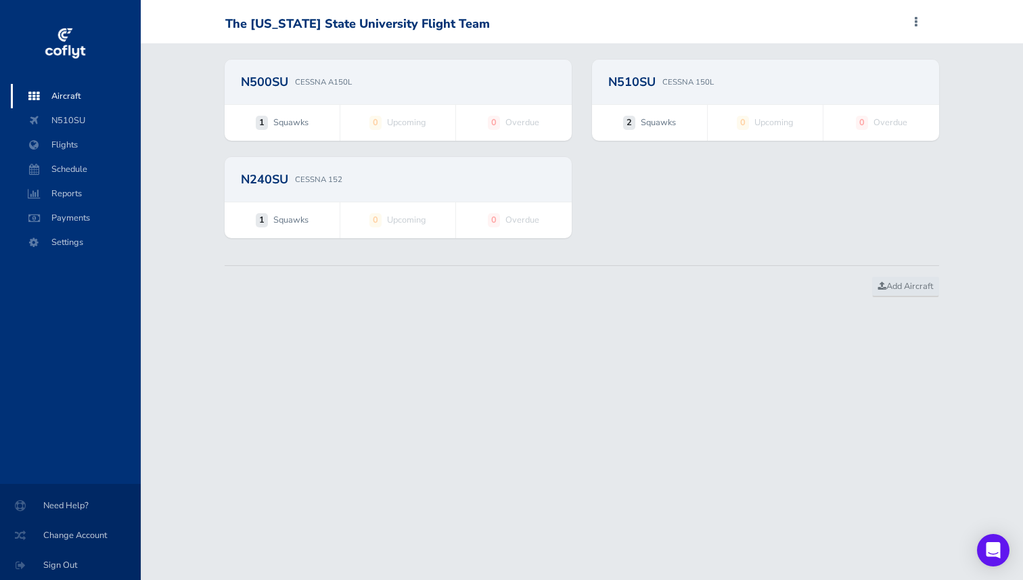
click at [310, 191] on div "N240SU CESSNA 152" at bounding box center [398, 179] width 347 height 45
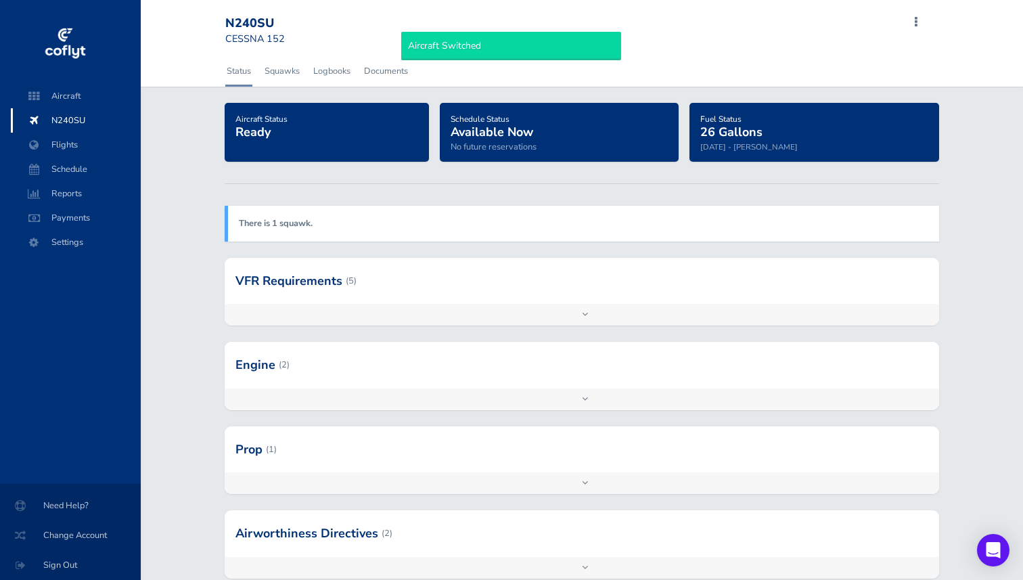
click at [275, 218] on strong "There is 1 squawk." at bounding box center [276, 223] width 74 height 12
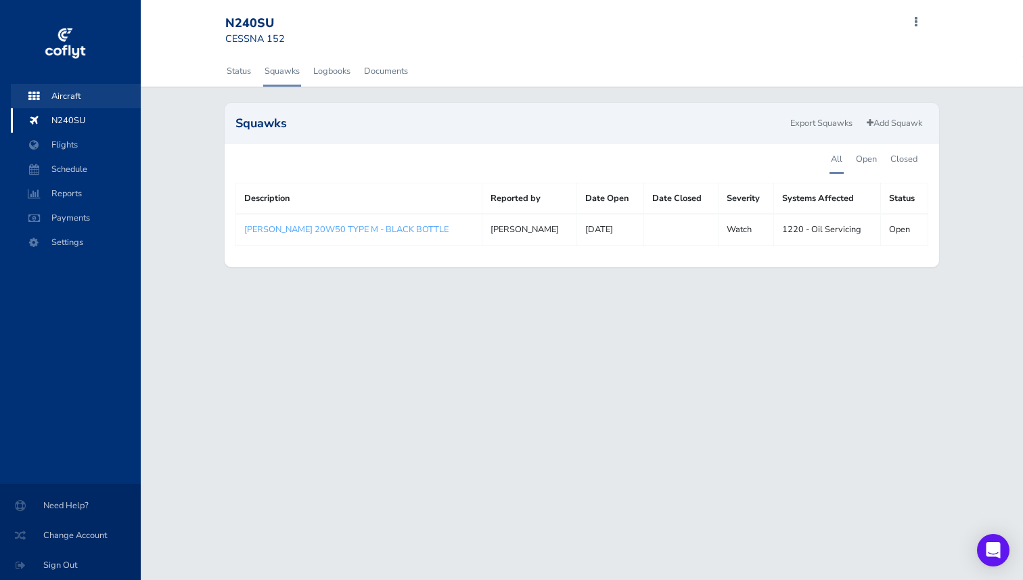
click at [70, 94] on span "Aircraft" at bounding box center [75, 96] width 103 height 24
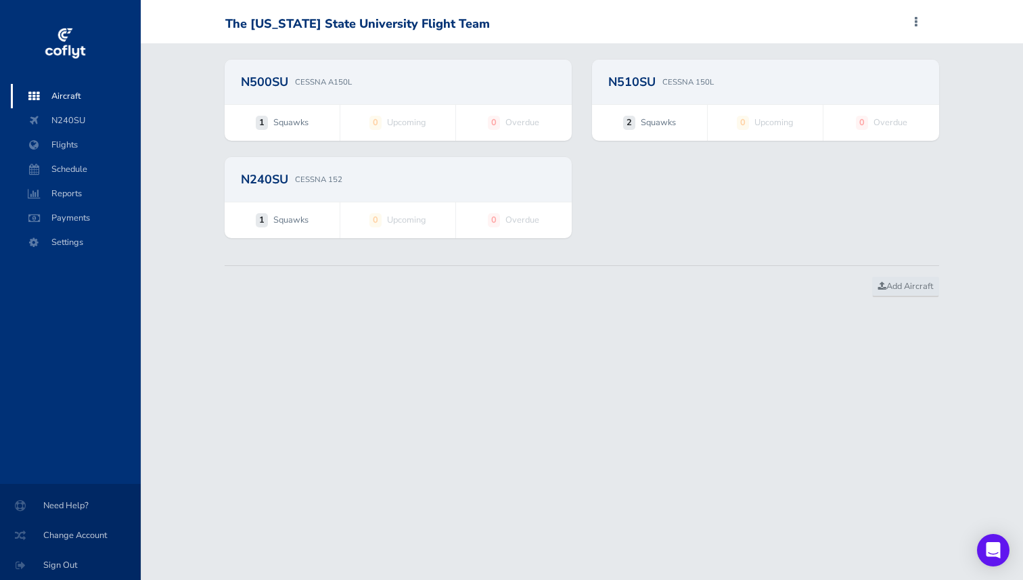
click at [327, 364] on div "The Ohio State University Flight Team Add Squawk Add Flight Add Reservation J P…" at bounding box center [582, 290] width 882 height 580
click at [277, 189] on div "N240SU CESSNA 152" at bounding box center [398, 179] width 347 height 45
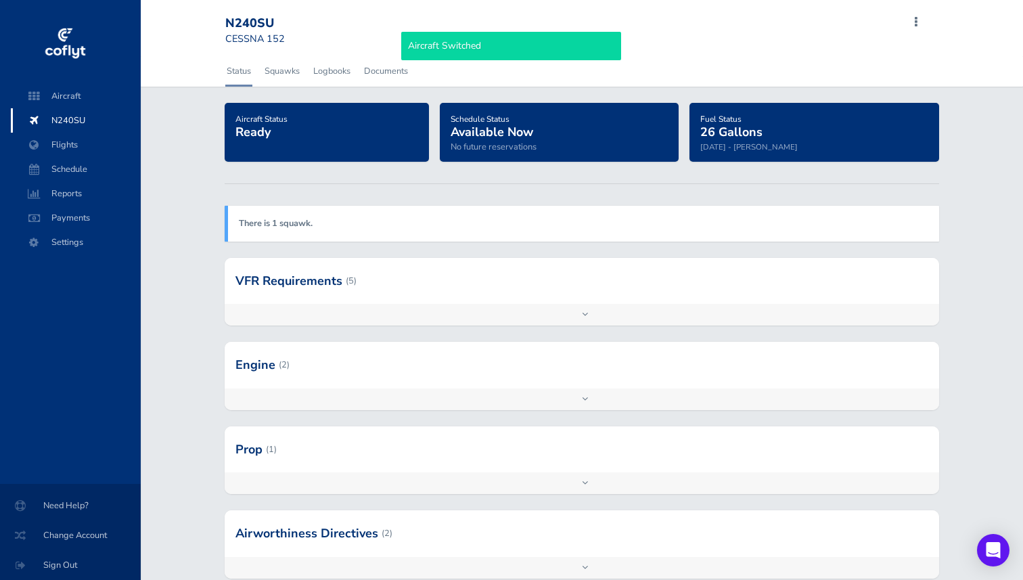
click at [319, 275] on div at bounding box center [582, 281] width 715 height 46
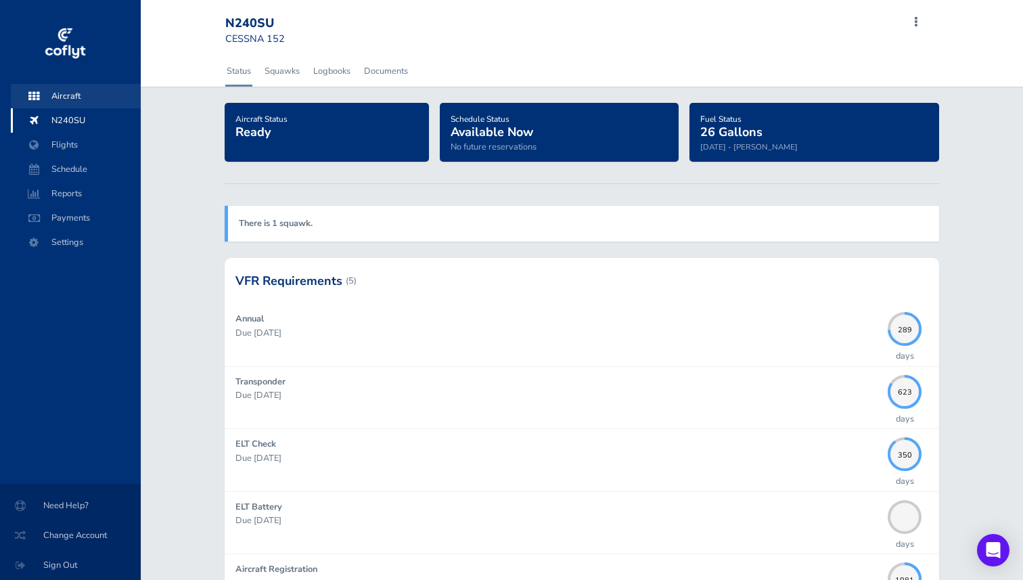
click at [84, 98] on span "Aircraft" at bounding box center [75, 96] width 103 height 24
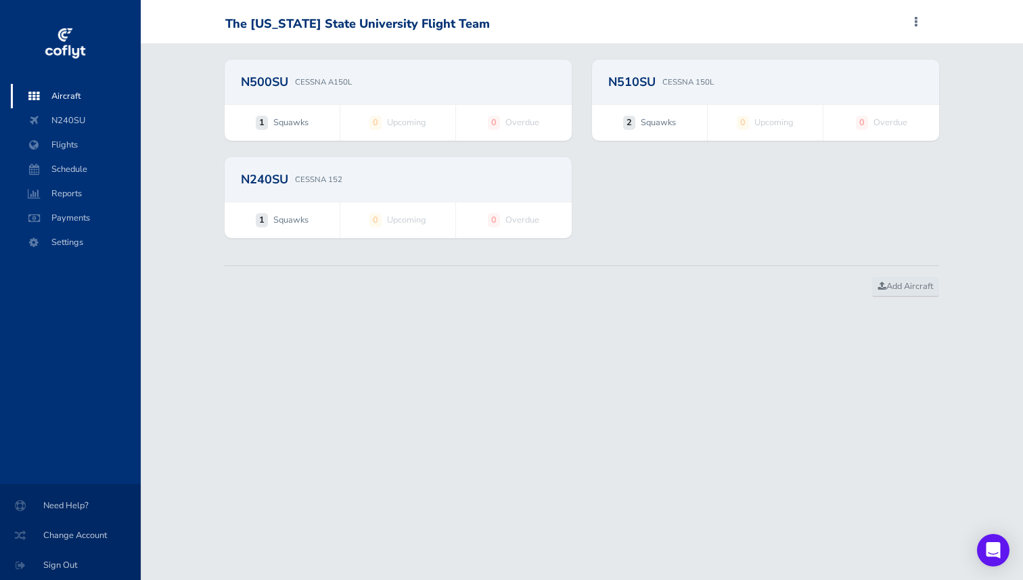
click at [301, 109] on span "1 Squawks" at bounding box center [282, 122] width 115 height 35
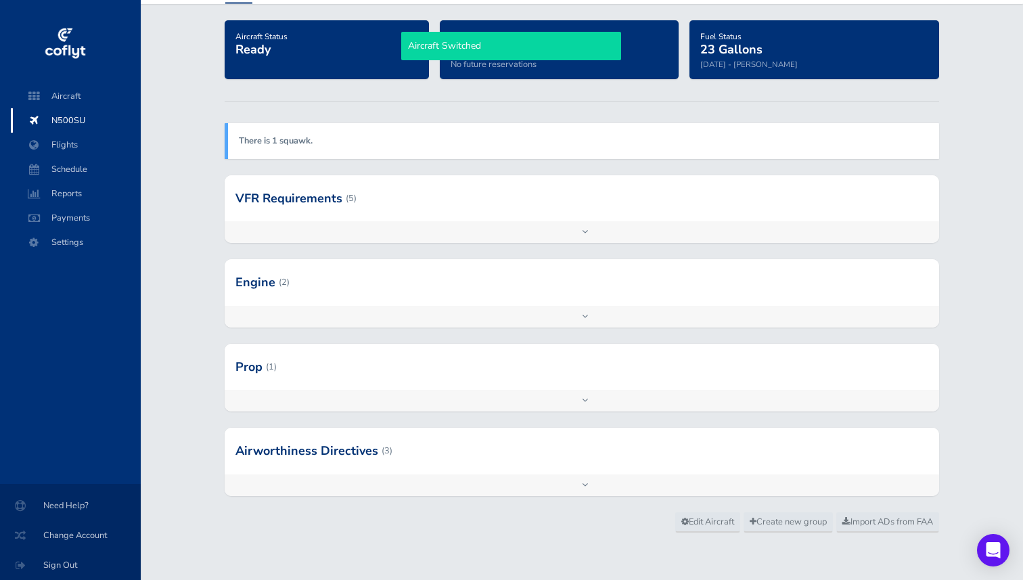
click at [302, 471] on div at bounding box center [582, 451] width 715 height 46
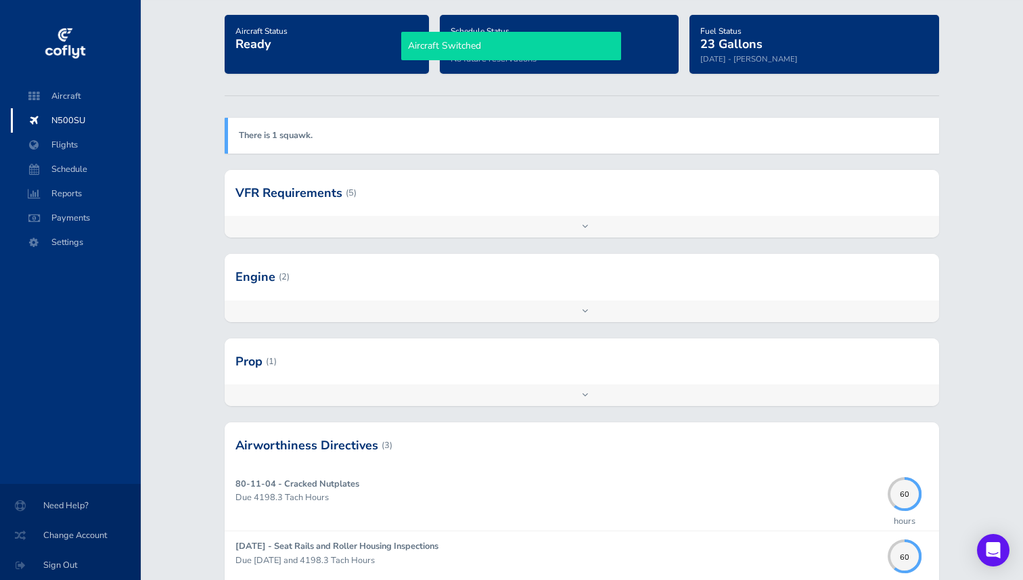
scroll to position [270, 0]
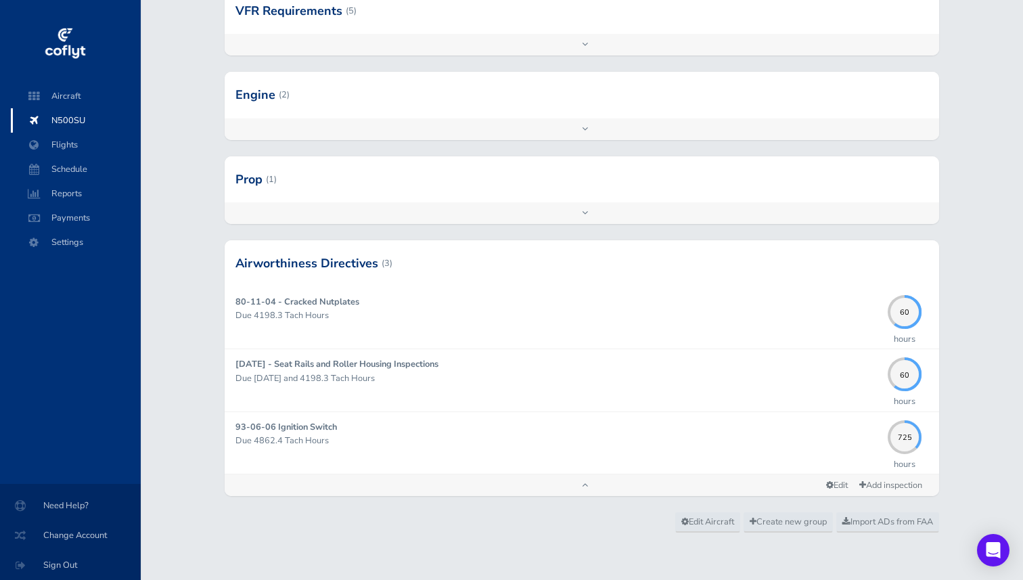
click at [308, 260] on div at bounding box center [582, 263] width 715 height 46
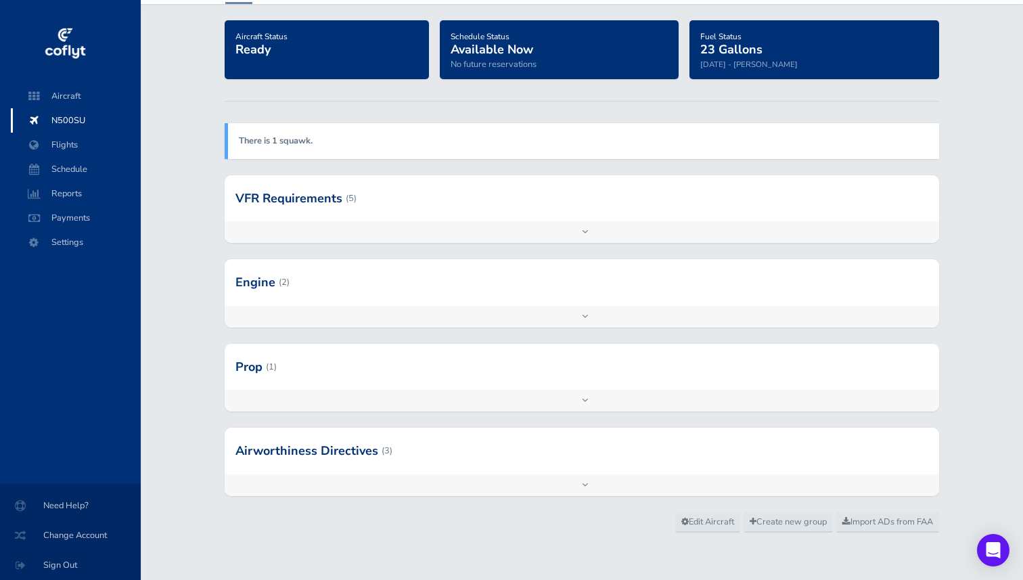
click at [296, 200] on div at bounding box center [582, 198] width 715 height 46
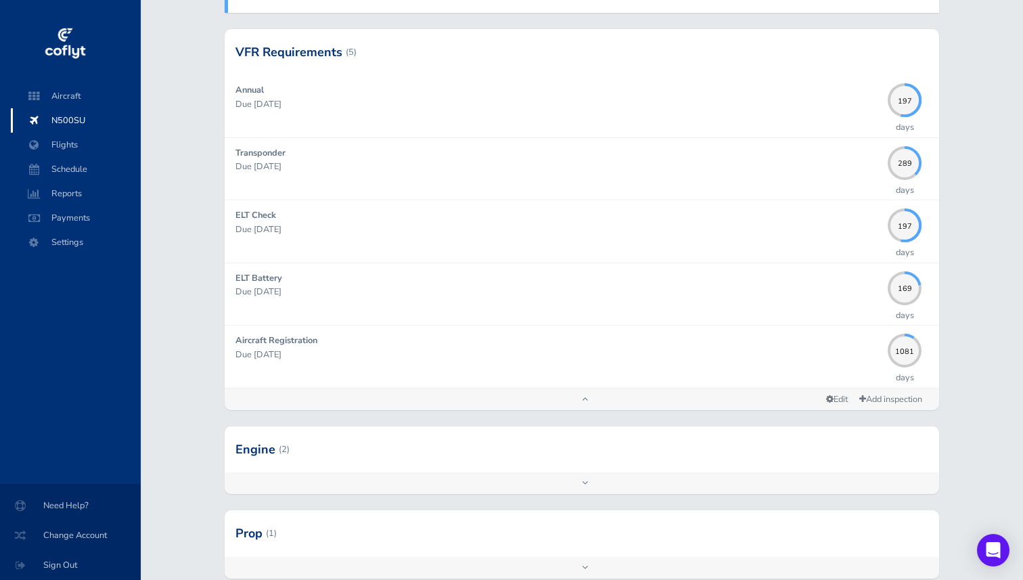
click at [336, 53] on div at bounding box center [582, 52] width 715 height 46
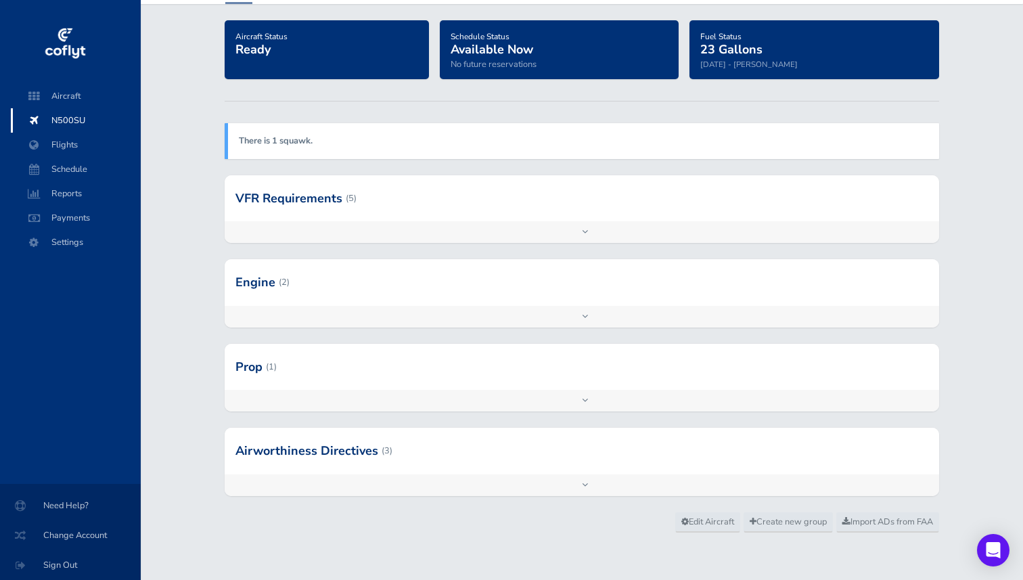
click at [281, 299] on div at bounding box center [582, 282] width 715 height 46
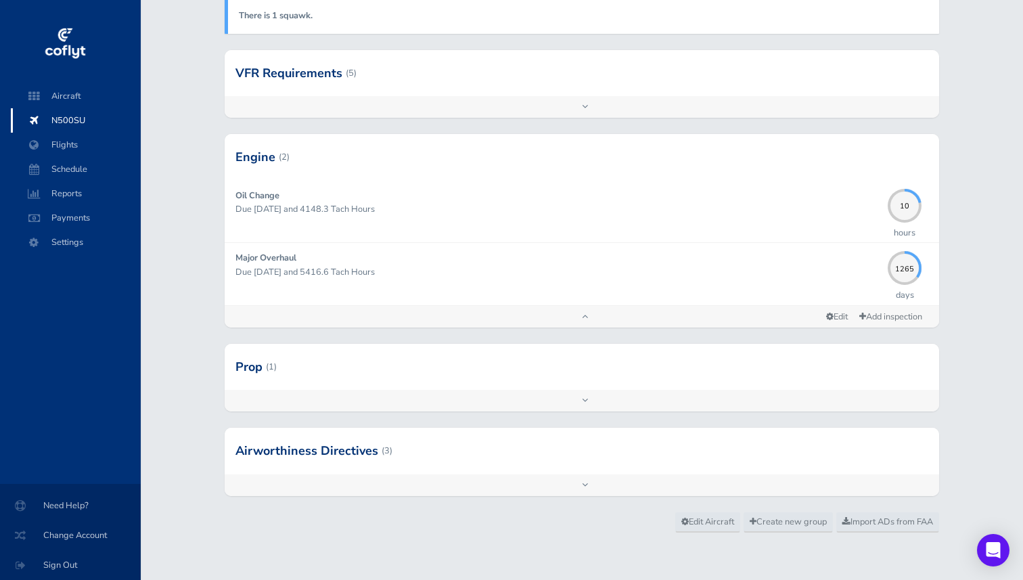
click at [317, 157] on div at bounding box center [582, 157] width 715 height 46
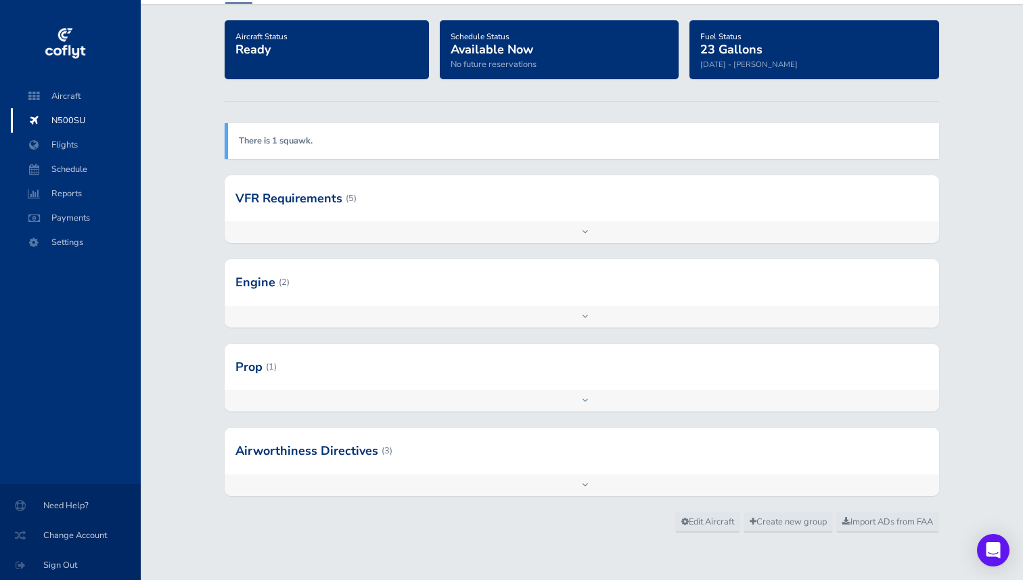
click at [283, 296] on div at bounding box center [582, 282] width 715 height 46
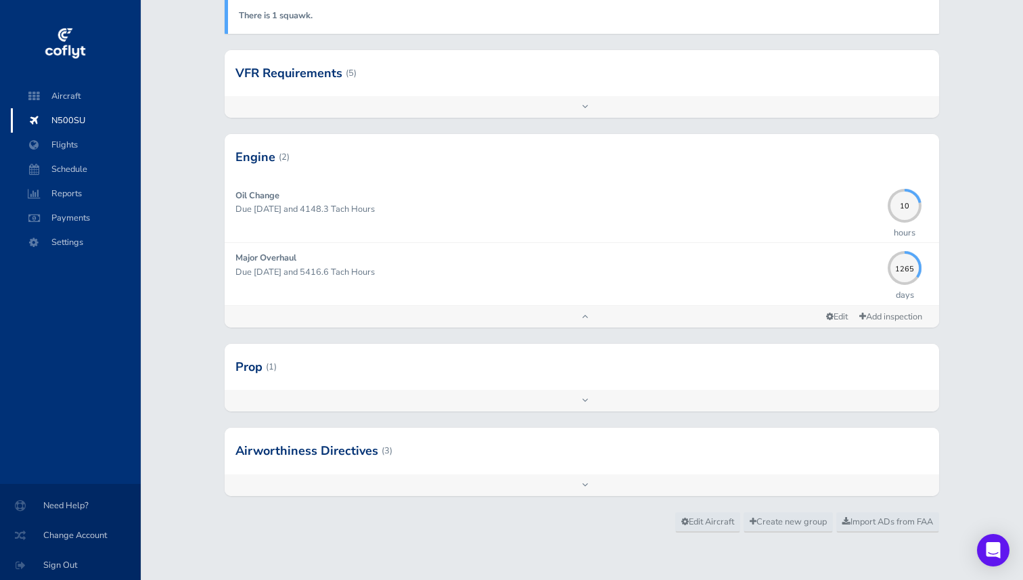
click at [313, 160] on div at bounding box center [582, 157] width 715 height 46
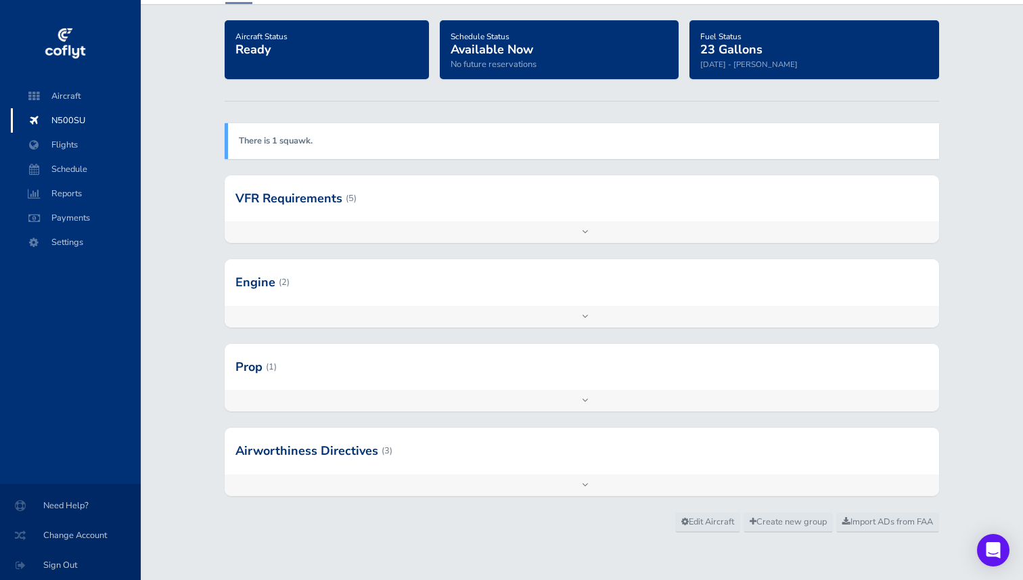
click at [286, 461] on div at bounding box center [582, 451] width 715 height 46
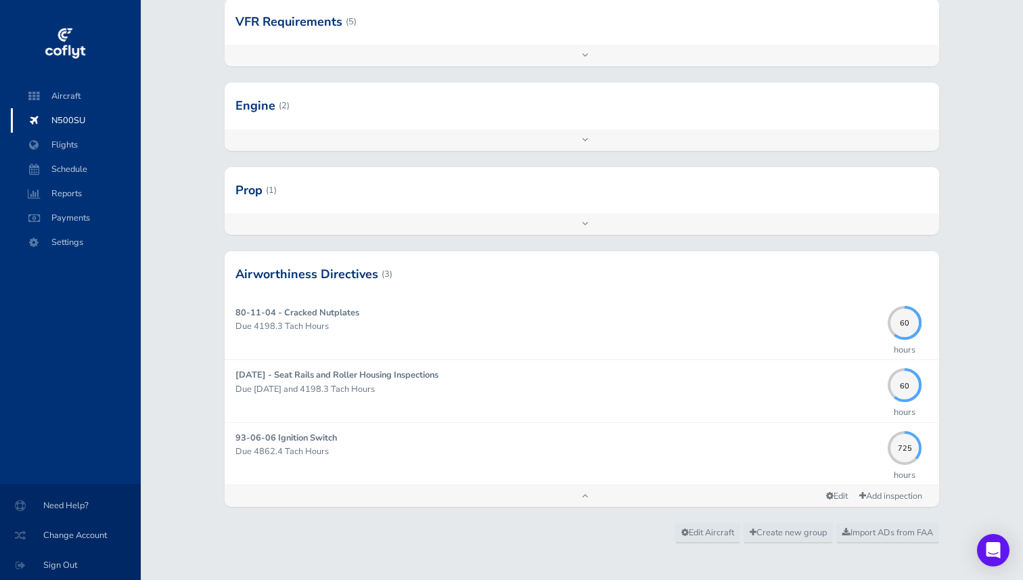
click at [291, 263] on div at bounding box center [582, 274] width 715 height 46
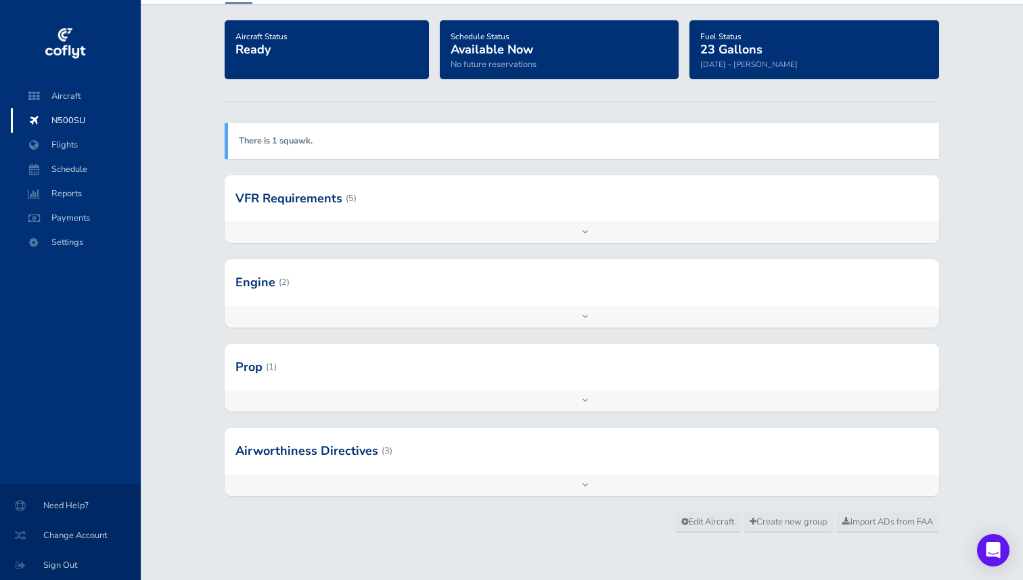
scroll to position [20, 0]
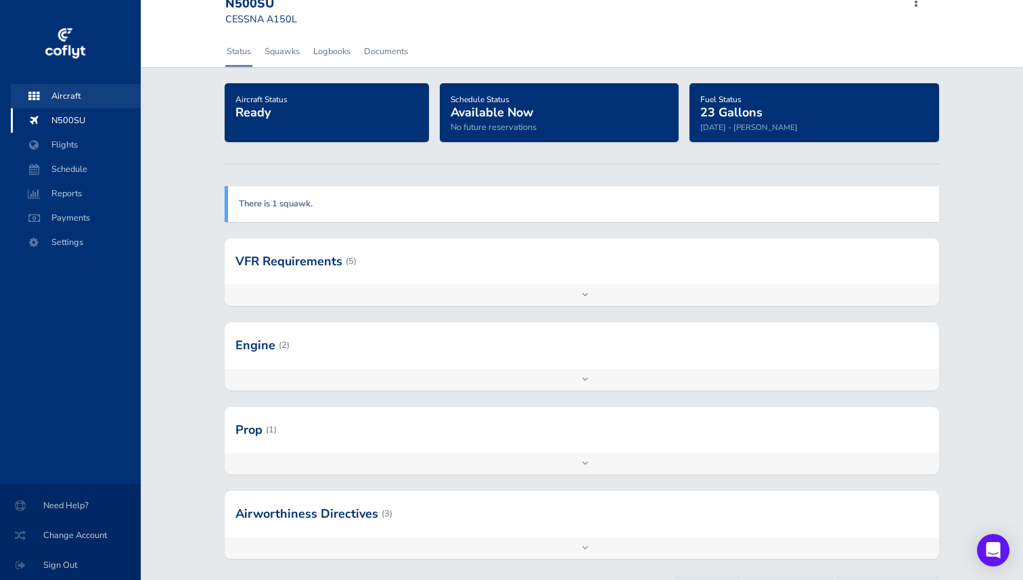
click at [59, 93] on span "Aircraft" at bounding box center [75, 96] width 103 height 24
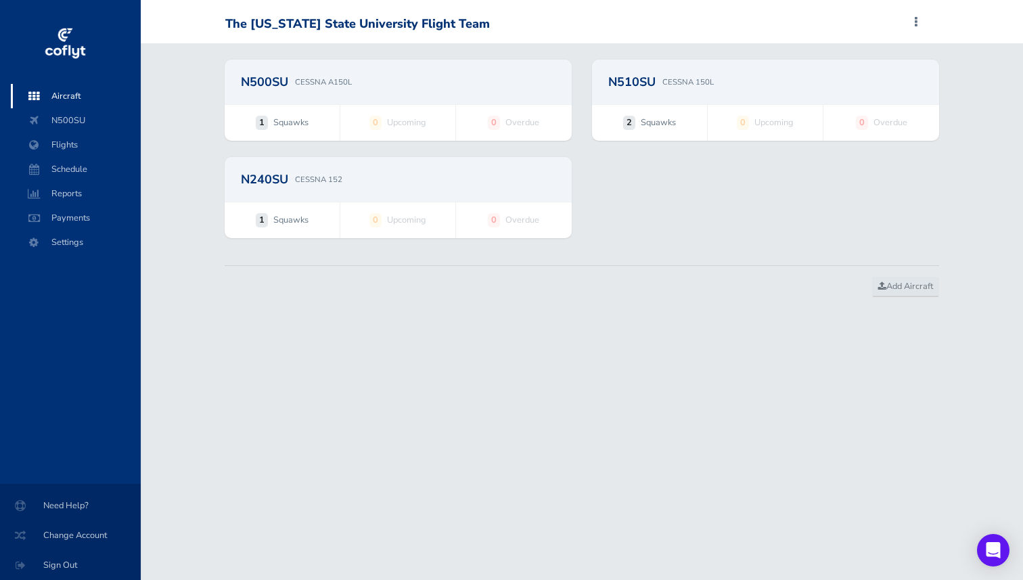
click at [298, 199] on div "N240SU CESSNA 152" at bounding box center [398, 179] width 347 height 45
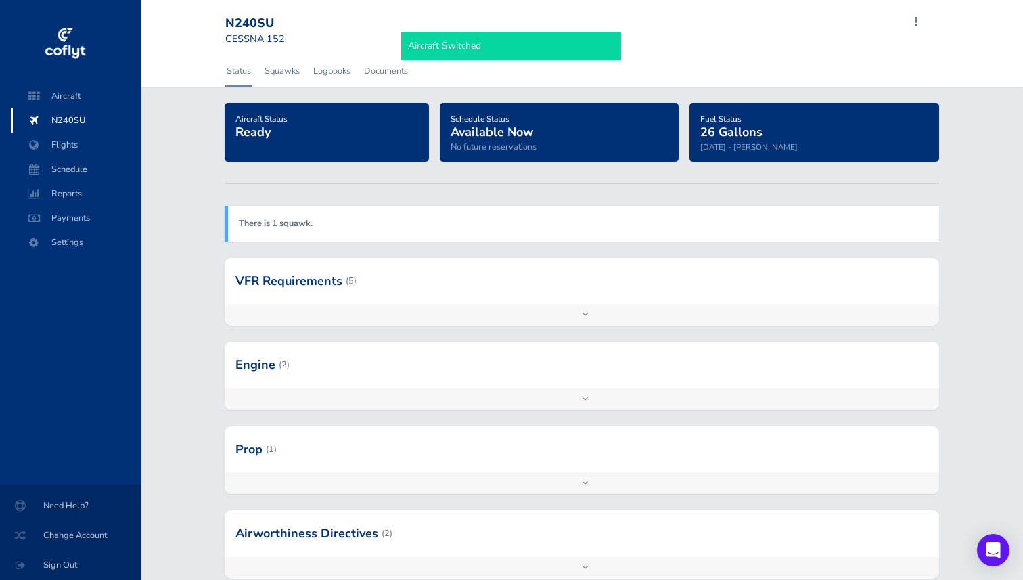
click at [296, 273] on div at bounding box center [582, 281] width 715 height 46
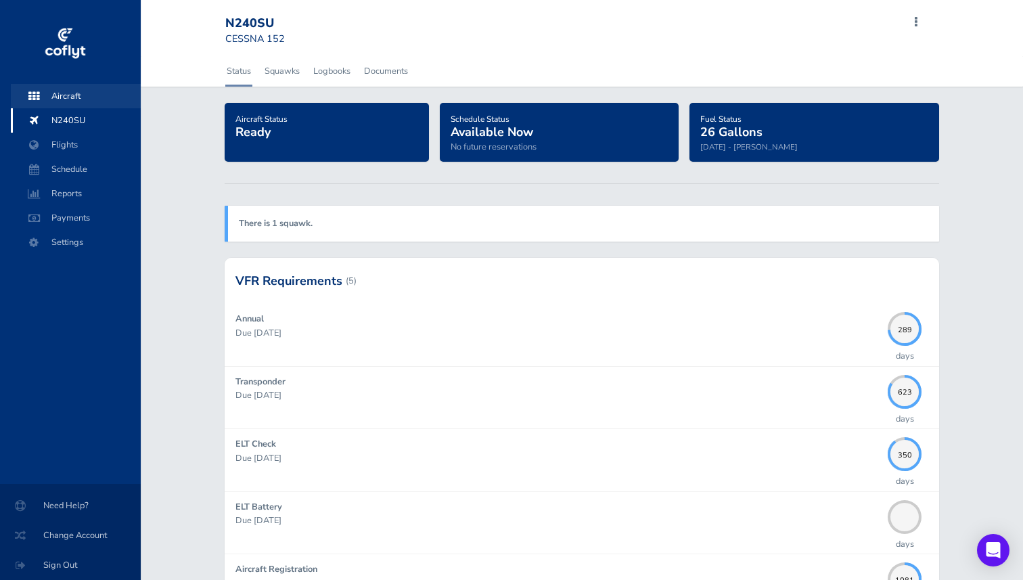
click at [66, 90] on span "Aircraft" at bounding box center [75, 96] width 103 height 24
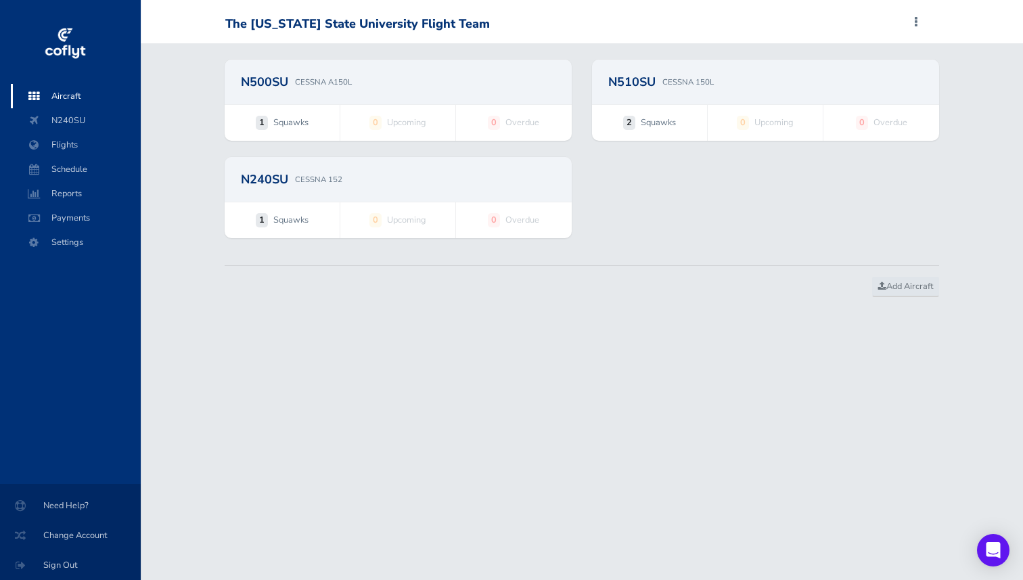
click at [64, 93] on span "Aircraft" at bounding box center [75, 96] width 103 height 24
click at [64, 98] on span "Aircraft" at bounding box center [75, 96] width 103 height 24
